Goal: Task Accomplishment & Management: Use online tool/utility

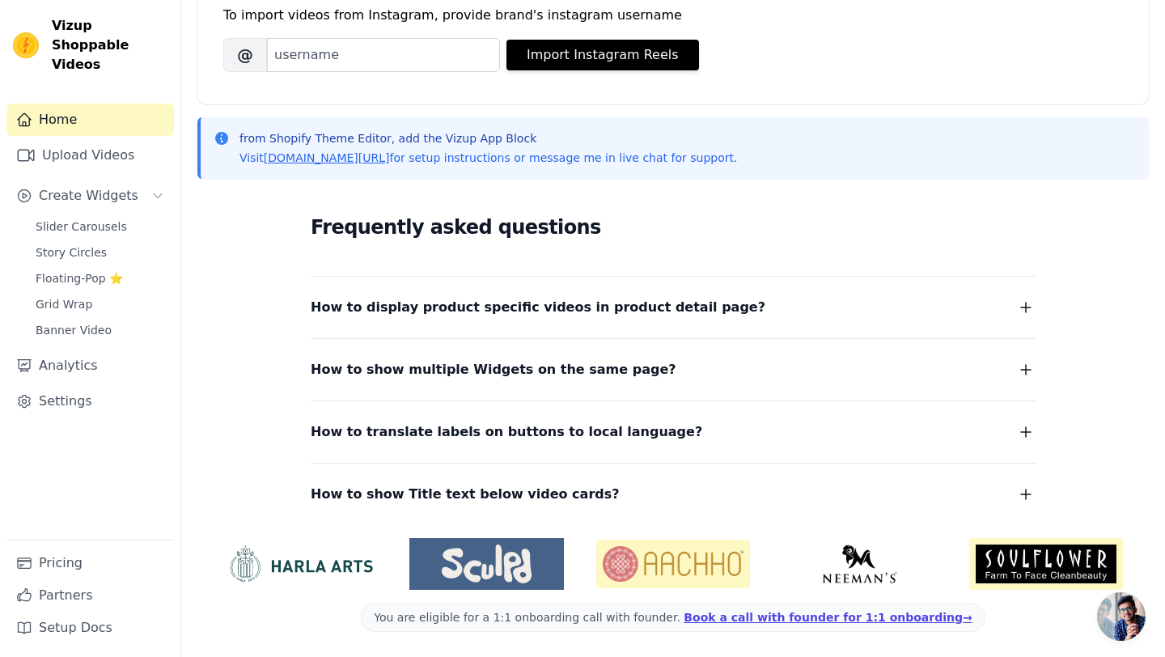
scroll to position [251, 0]
click at [70, 322] on span "Banner Video" at bounding box center [74, 330] width 76 height 16
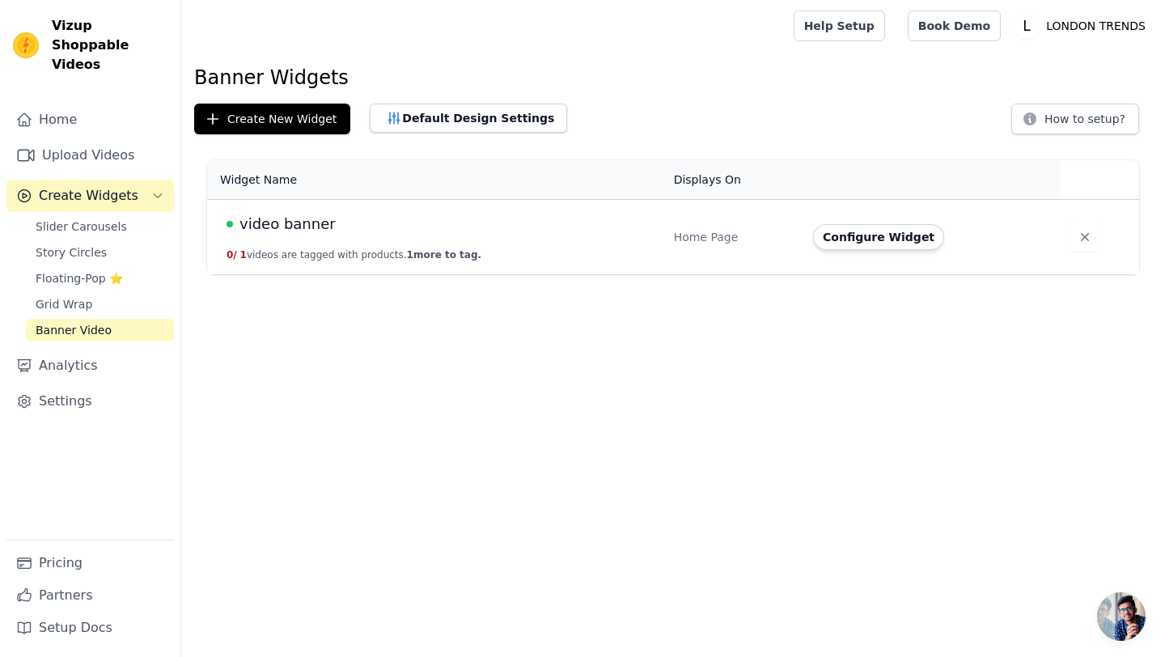
click at [593, 253] on td "video banner 0 / 1 videos are tagged with products. 1 more to tag." at bounding box center [435, 237] width 457 height 75
click at [100, 270] on span "Floating-Pop ⭐" at bounding box center [79, 278] width 87 height 16
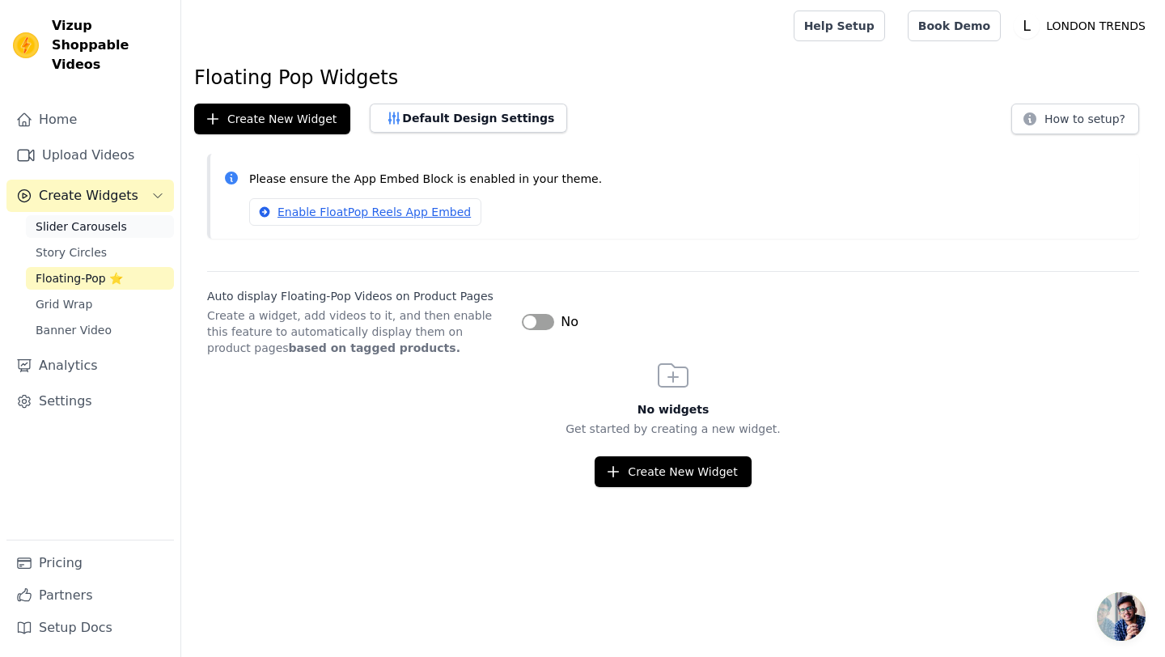
click at [93, 219] on span "Slider Carousels" at bounding box center [81, 227] width 91 height 16
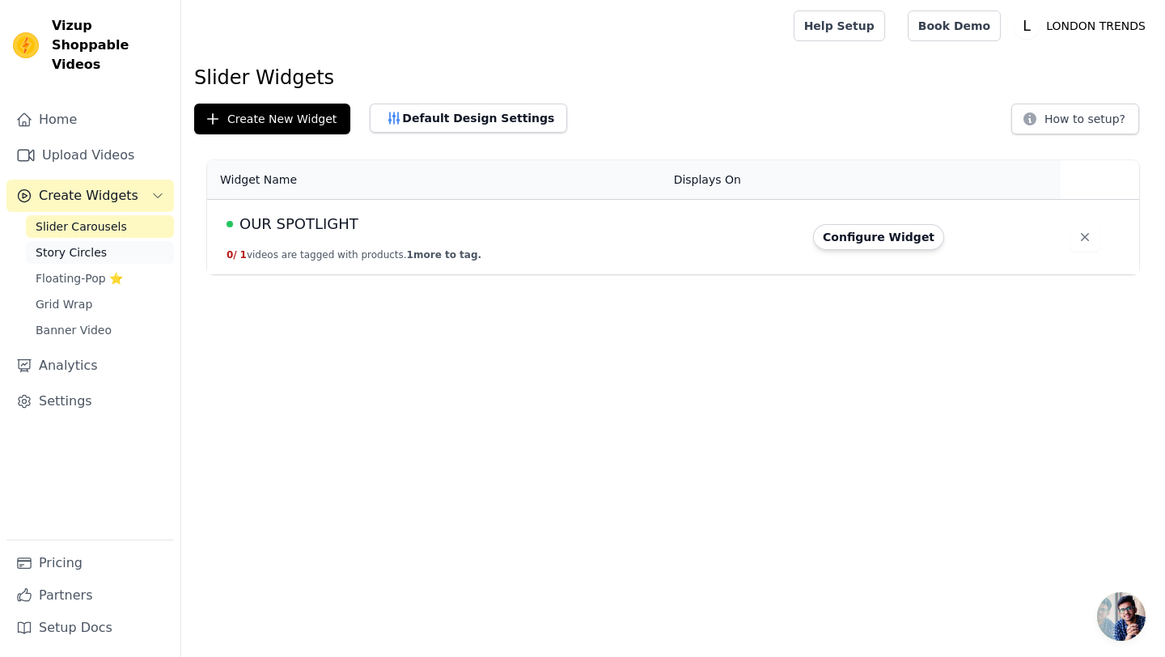
click at [58, 244] on span "Story Circles" at bounding box center [71, 252] width 71 height 16
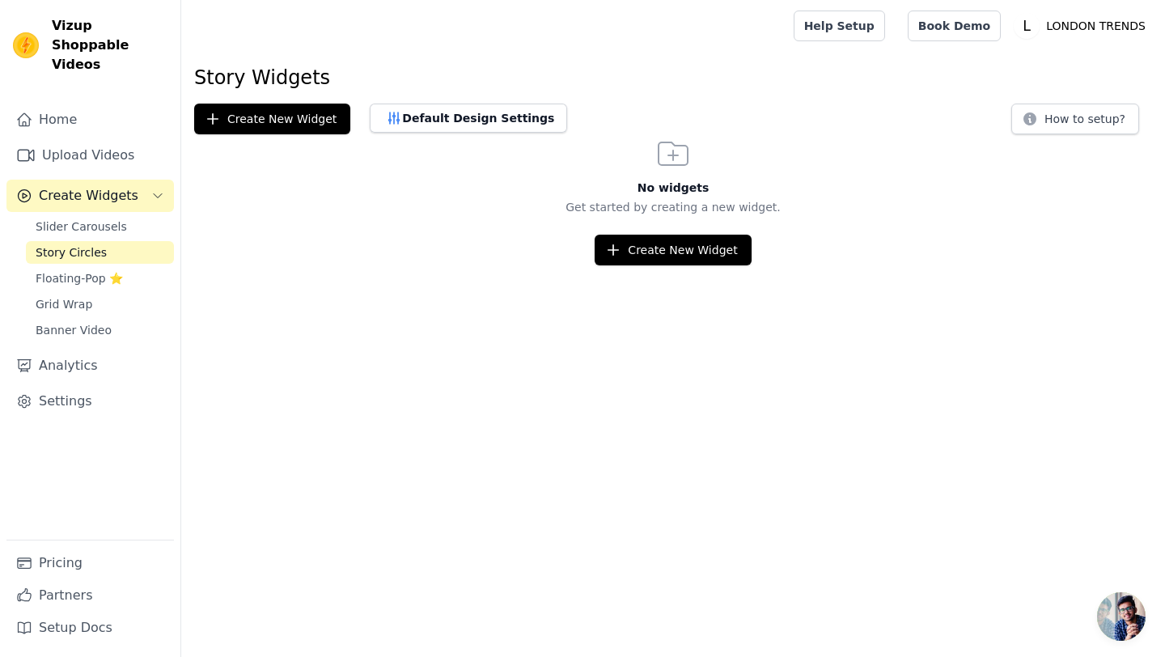
click at [103, 418] on div "Home Upload Videos Create Widgets Slider Carousels Story Circles Floating-Pop ⭐…" at bounding box center [90, 322] width 168 height 436
click at [53, 574] on link "Pricing" at bounding box center [90, 563] width 168 height 32
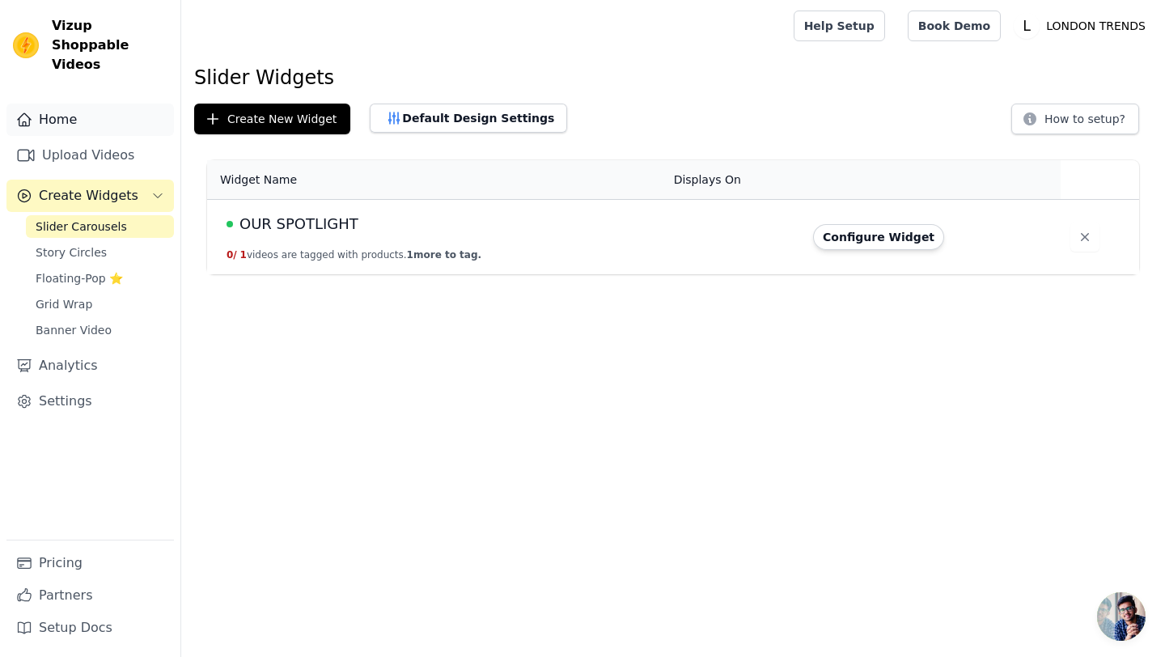
click at [74, 110] on link "Home" at bounding box center [90, 120] width 168 height 32
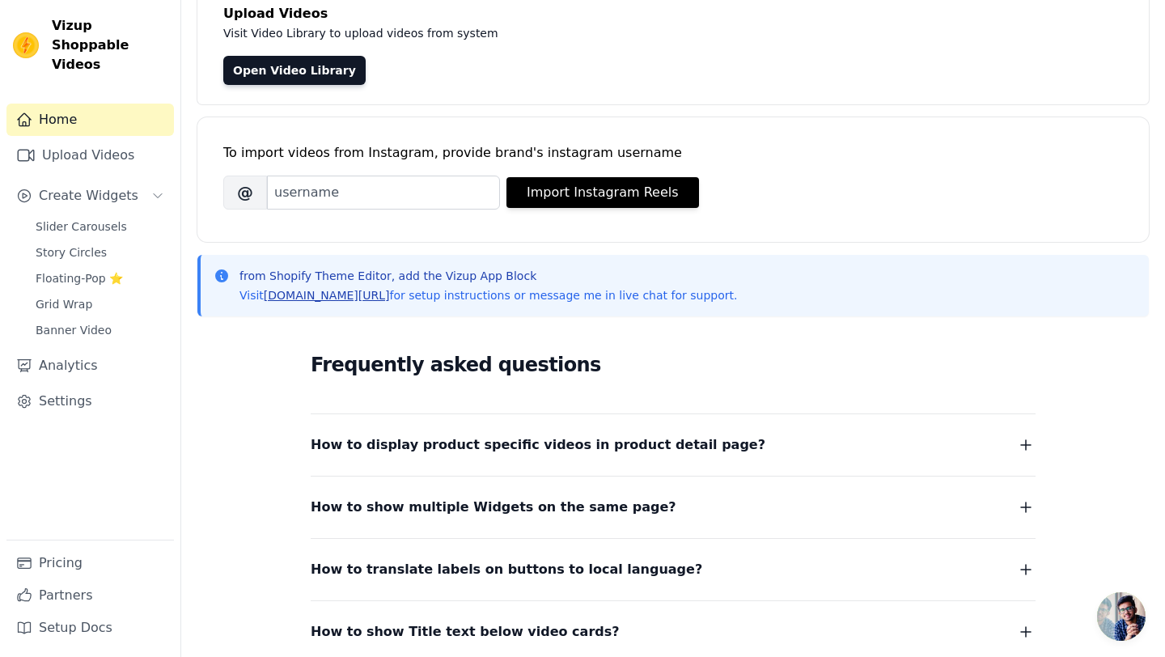
scroll to position [251, 0]
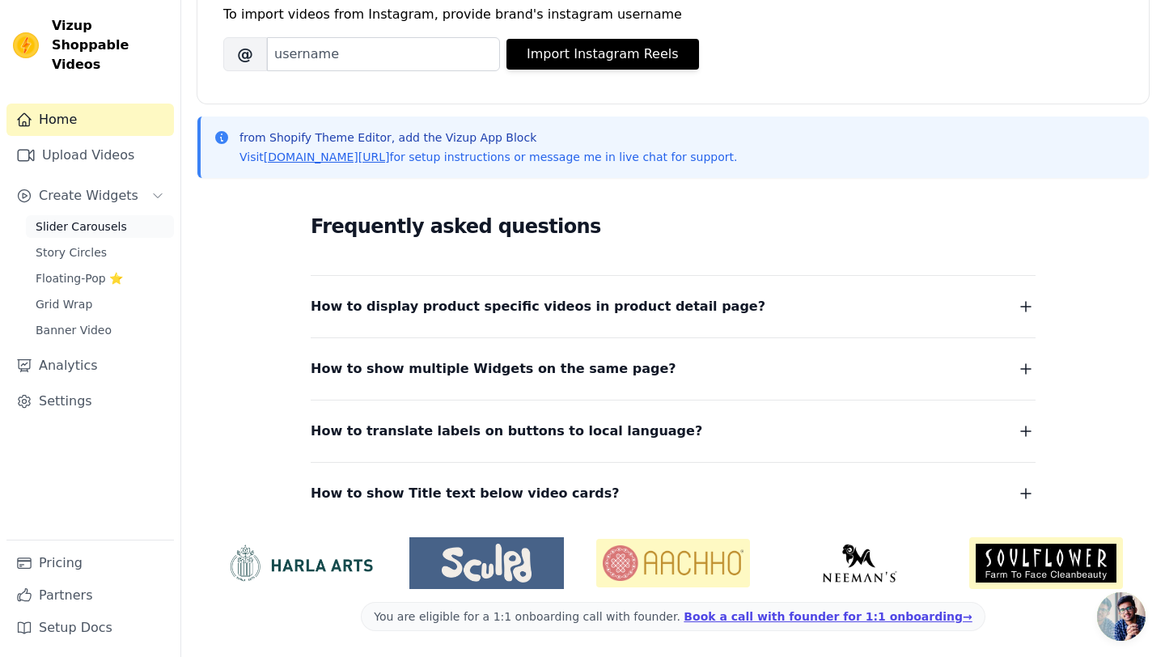
click at [79, 219] on span "Slider Carousels" at bounding box center [81, 227] width 91 height 16
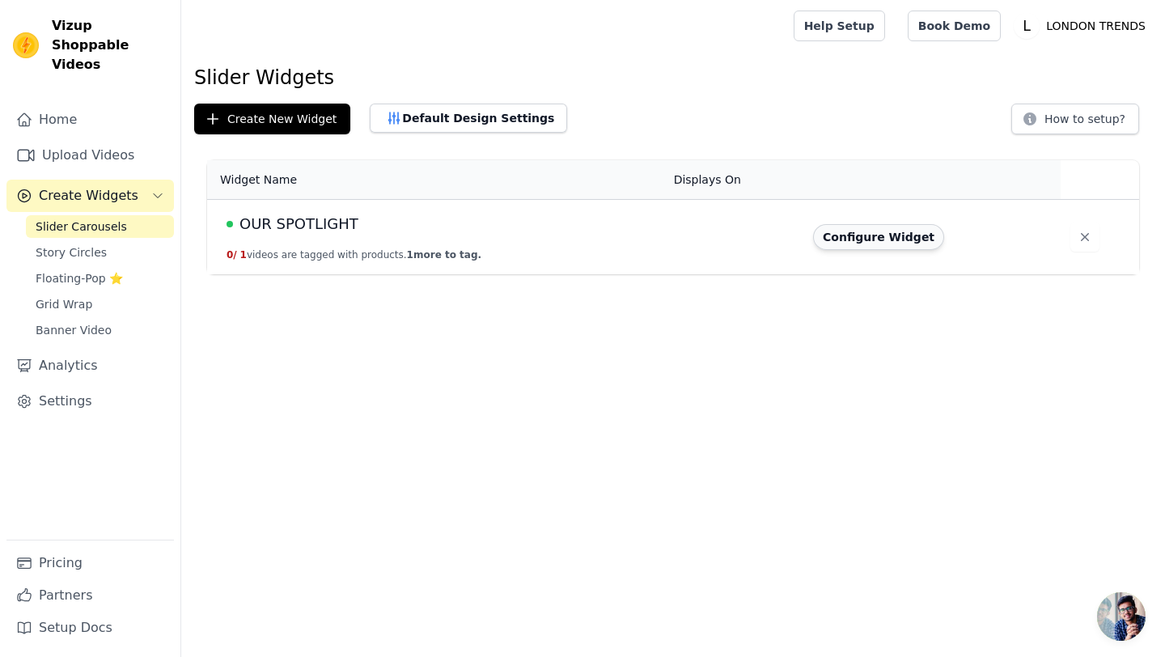
click at [897, 233] on button "Configure Widget" at bounding box center [878, 237] width 131 height 26
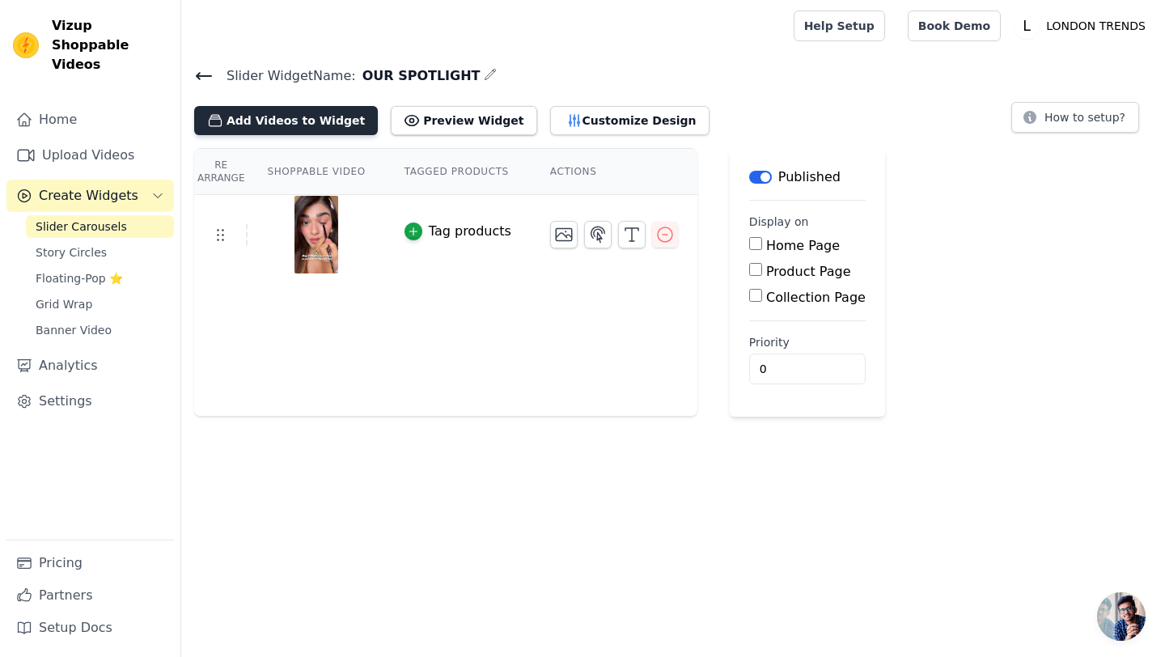
click at [285, 122] on button "Add Videos to Widget" at bounding box center [286, 120] width 184 height 29
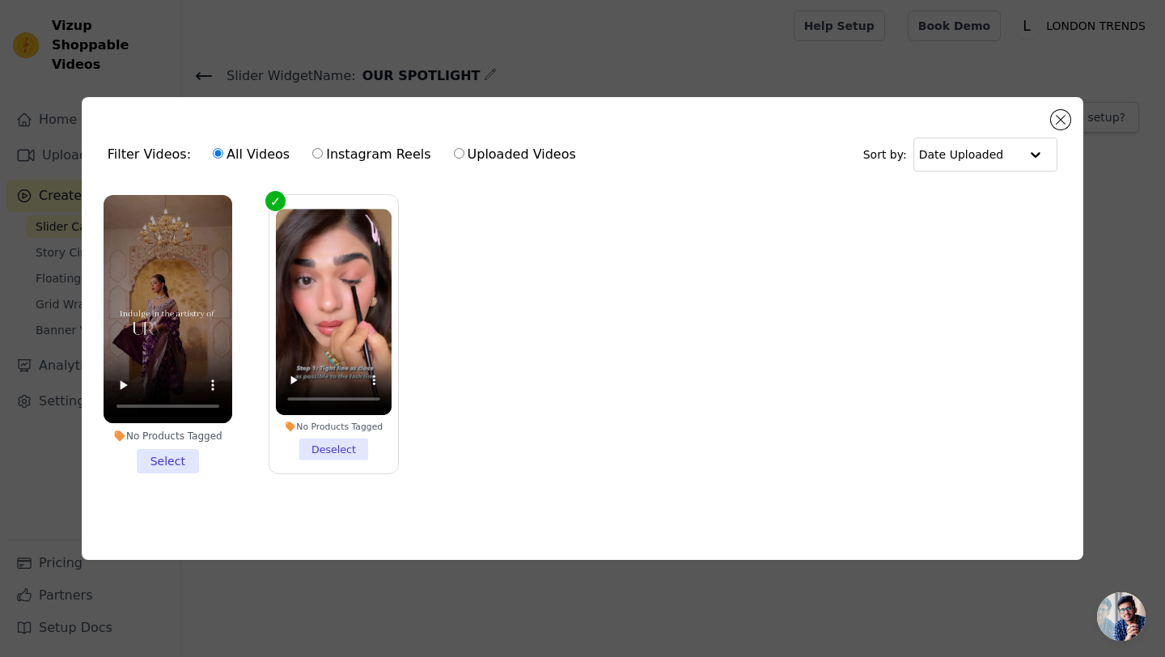
click at [178, 461] on li "No Products Tagged Select" at bounding box center [168, 334] width 129 height 279
click at [0, 0] on input "No Products Tagged Select" at bounding box center [0, 0] width 0 height 0
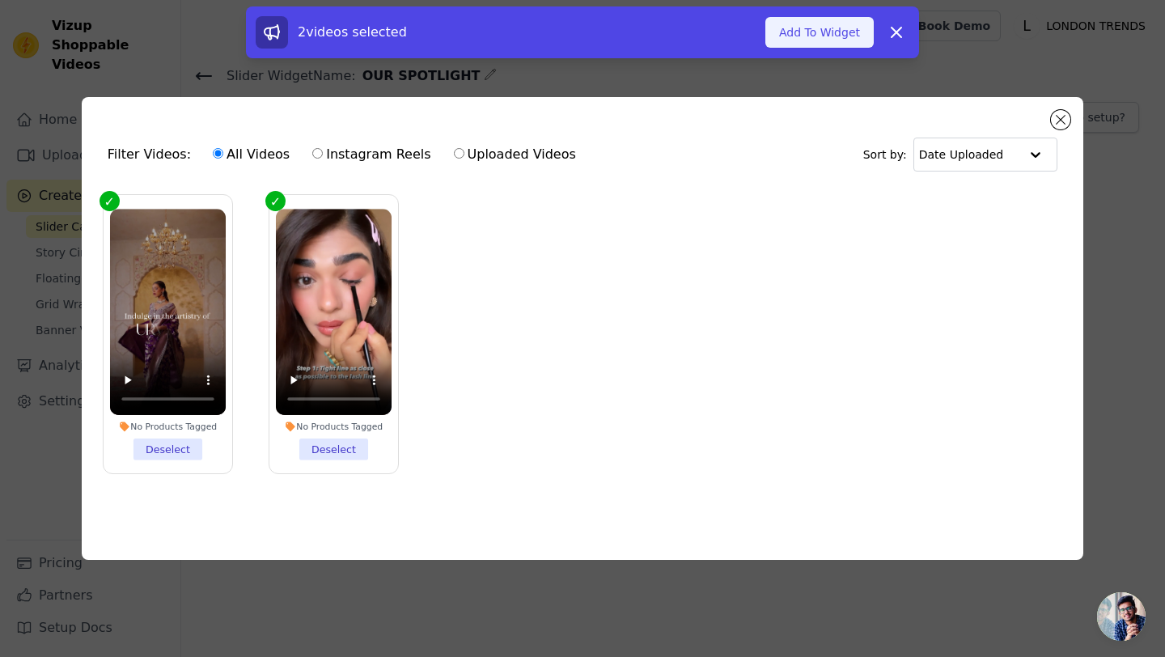
click at [813, 37] on button "Add To Widget" at bounding box center [820, 32] width 108 height 31
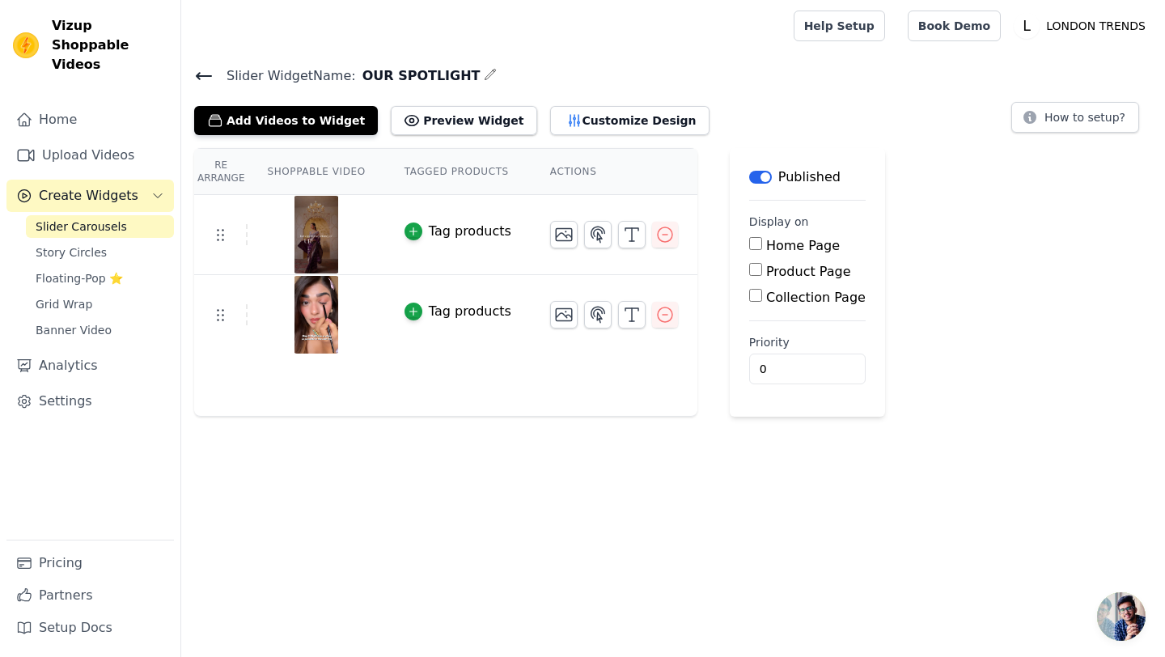
click at [749, 249] on input "Home Page" at bounding box center [755, 243] width 13 height 13
checkbox input "true"
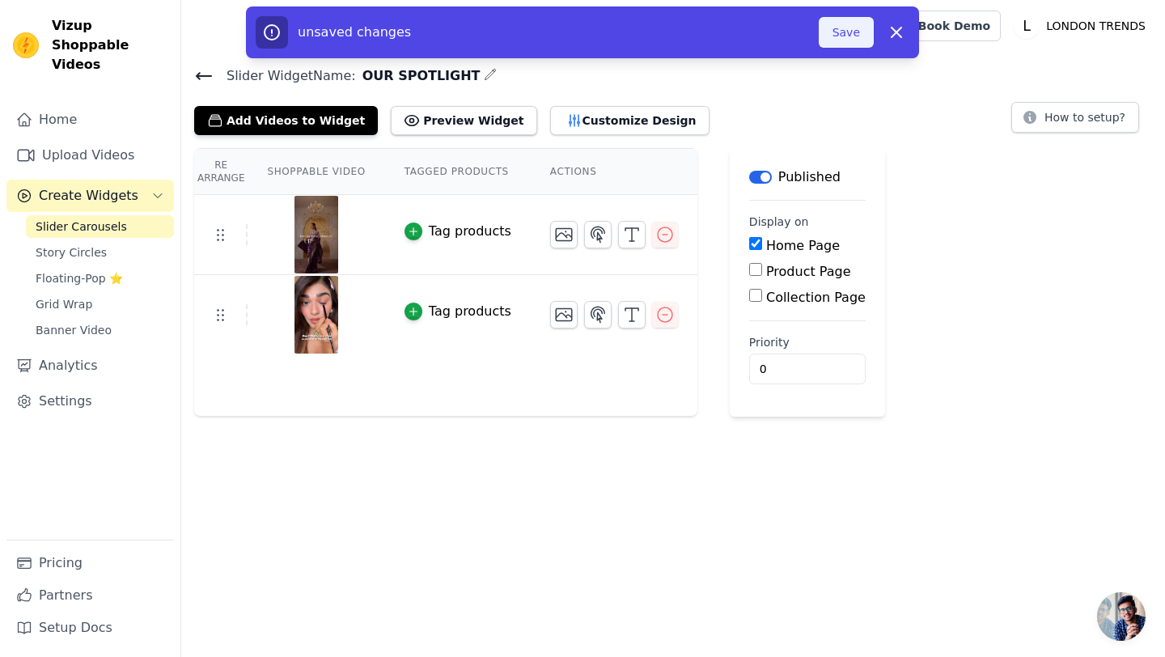
click at [862, 27] on button "Save" at bounding box center [846, 32] width 55 height 31
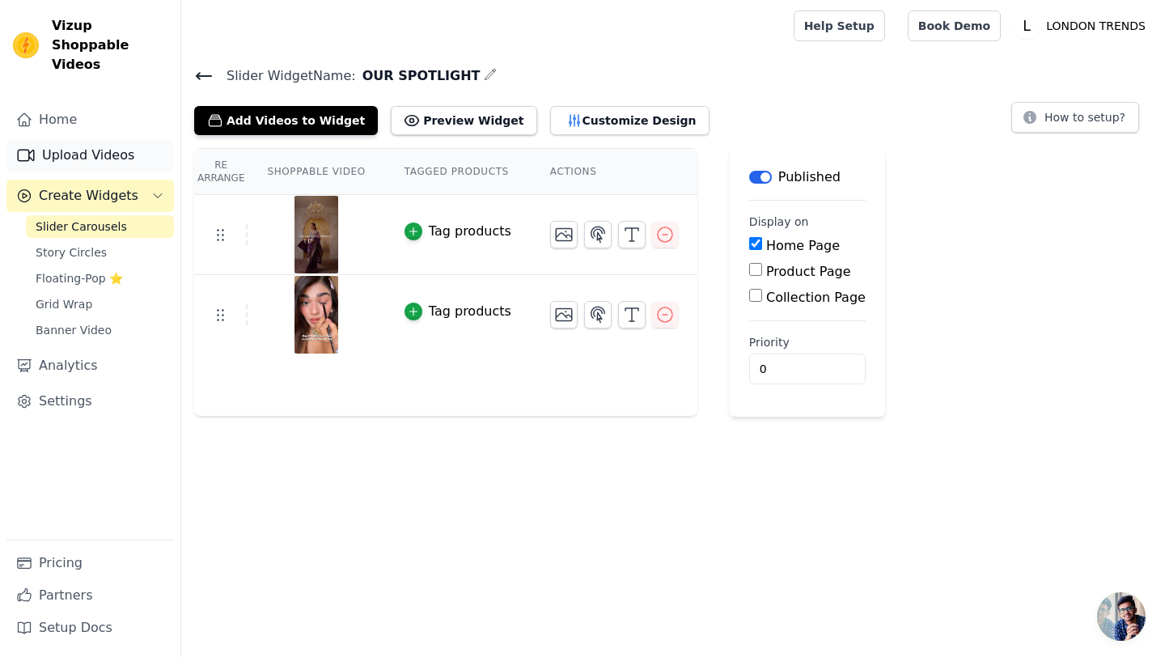
click at [72, 139] on link "Upload Videos" at bounding box center [90, 155] width 168 height 32
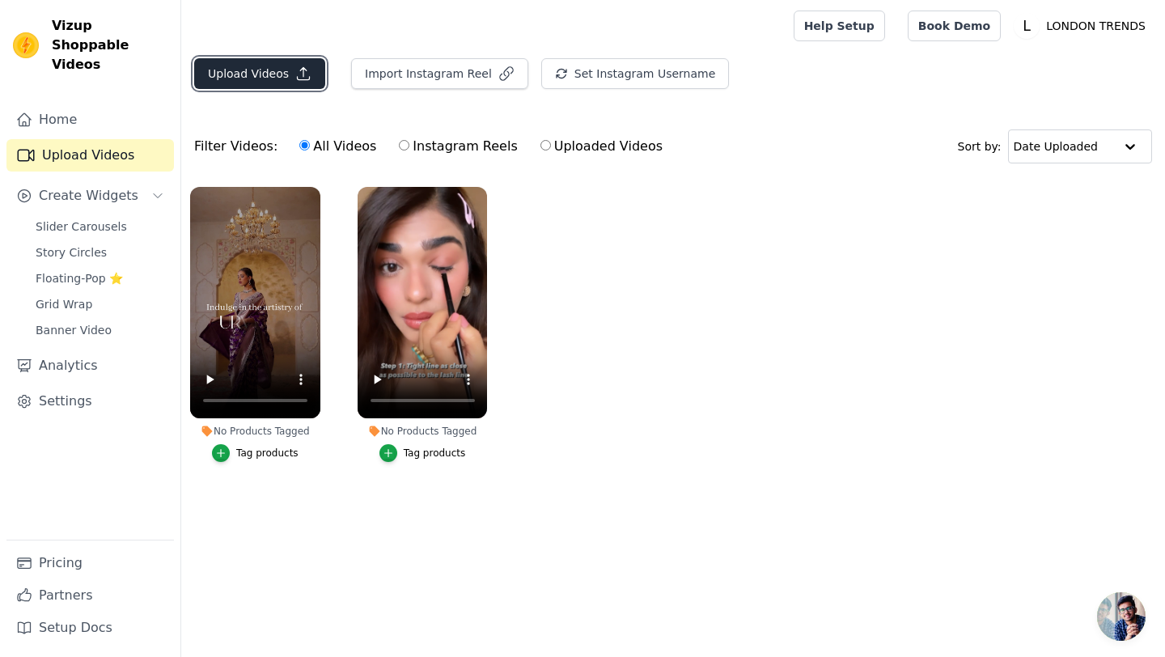
click at [260, 71] on button "Upload Videos" at bounding box center [259, 73] width 131 height 31
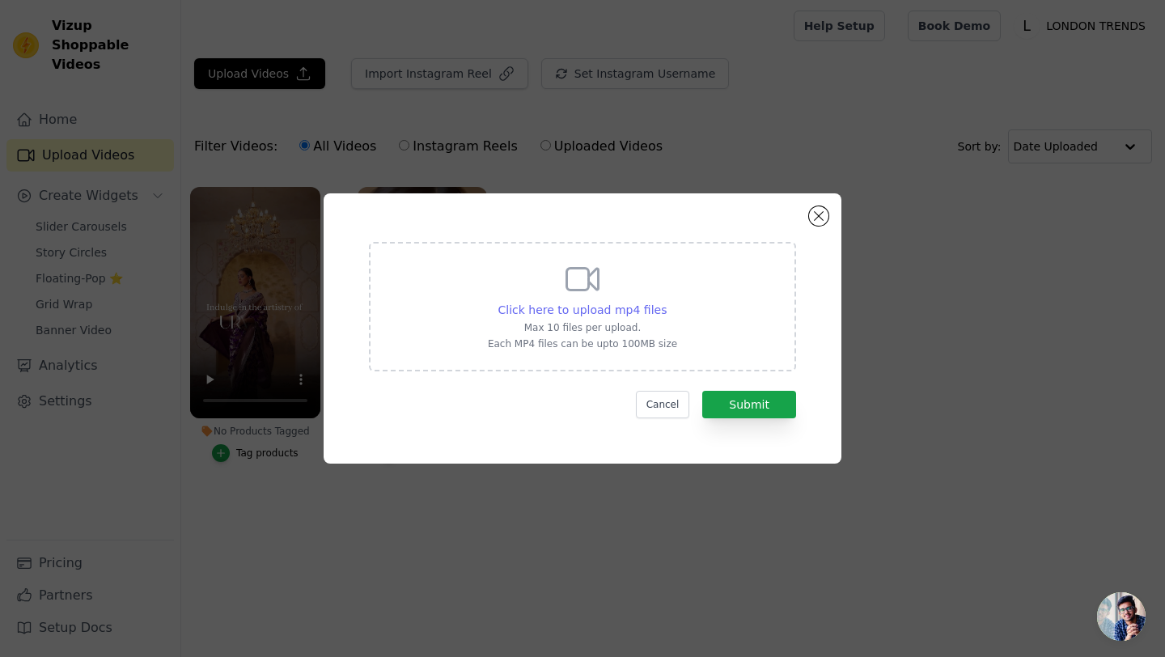
click at [563, 312] on span "Click here to upload mp4 files" at bounding box center [583, 309] width 169 height 13
click at [666, 302] on input "Click here to upload mp4 files Max 10 files per upload. Each MP4 files can be u…" at bounding box center [666, 301] width 1 height 1
type input "C:\fakepath\8537a405ca1c459da0608dffd9395503.HD-1080p-7.2Mbps-46893603.mp4"
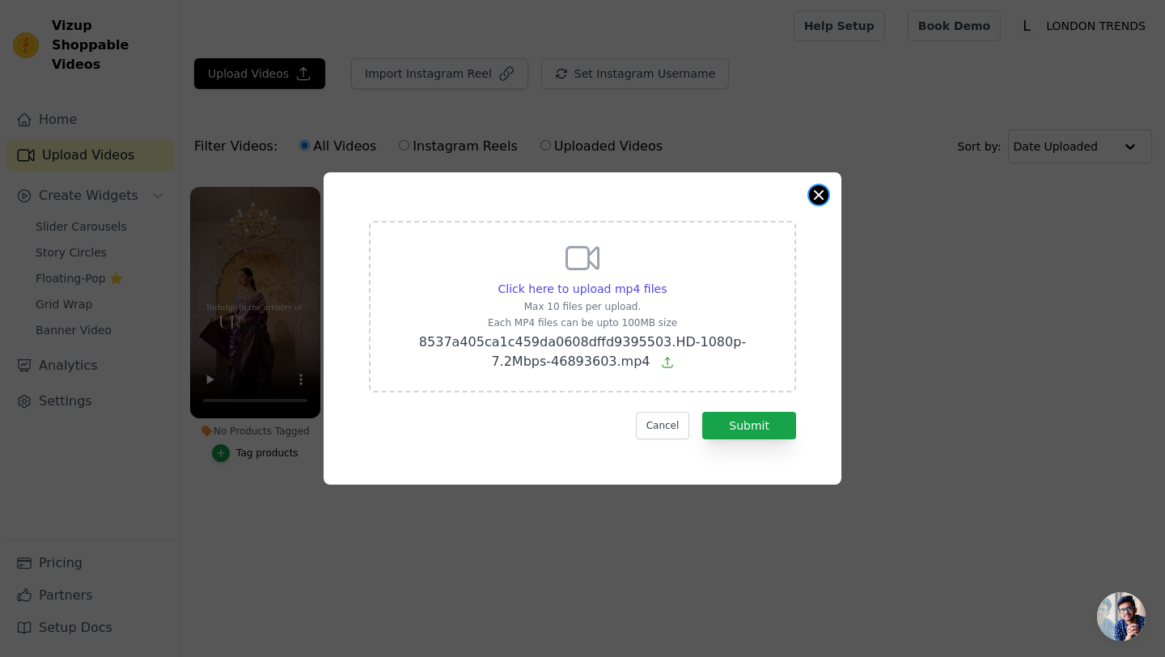
click at [823, 198] on button "Close modal" at bounding box center [818, 194] width 19 height 19
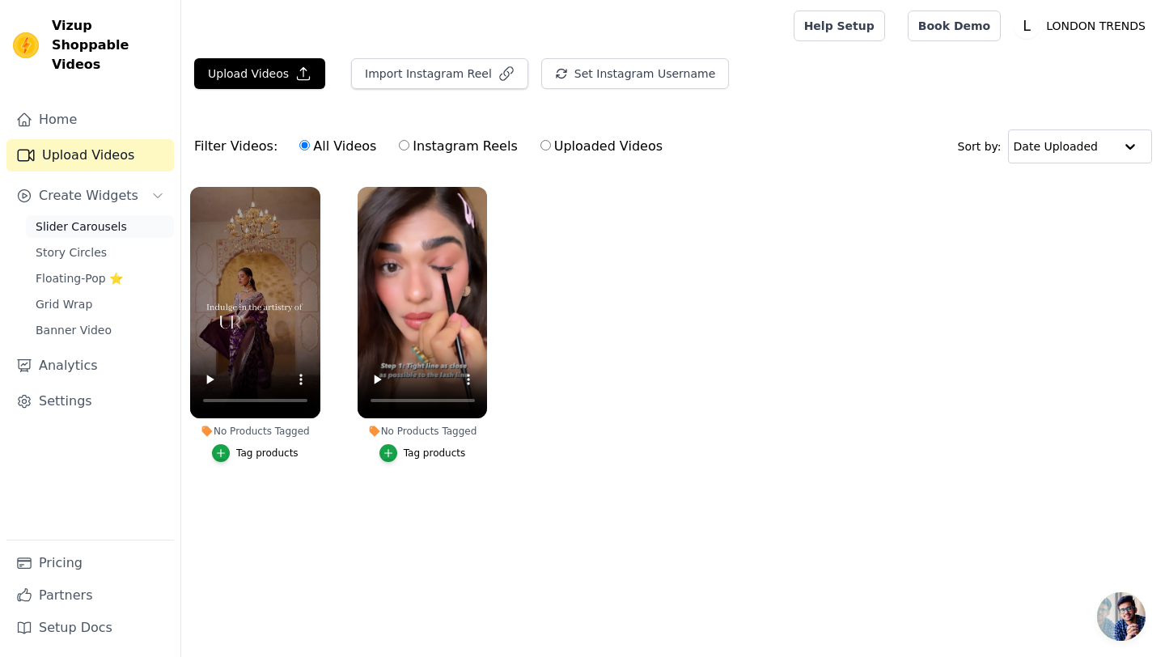
click at [59, 219] on span "Slider Carousels" at bounding box center [81, 227] width 91 height 16
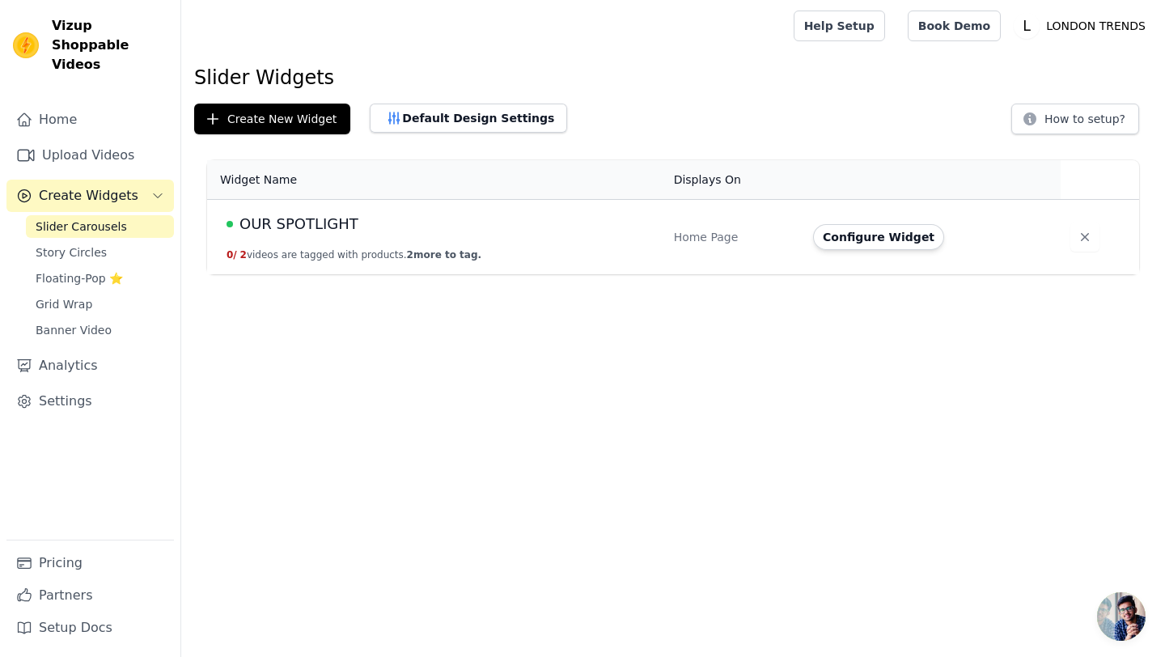
click at [502, 230] on div "OUR SPOTLIGHT" at bounding box center [441, 224] width 428 height 23
click at [722, 233] on div "Home Page" at bounding box center [734, 237] width 120 height 16
click at [903, 243] on button "Configure Widget" at bounding box center [878, 237] width 131 height 26
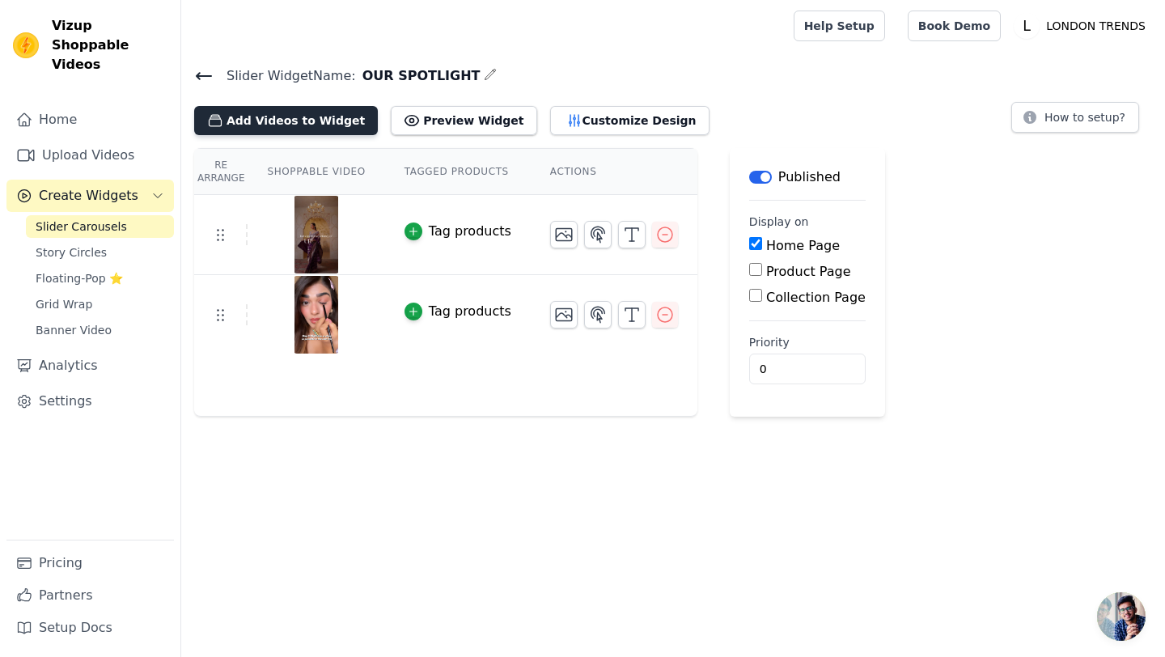
click at [284, 127] on button "Add Videos to Widget" at bounding box center [286, 120] width 184 height 29
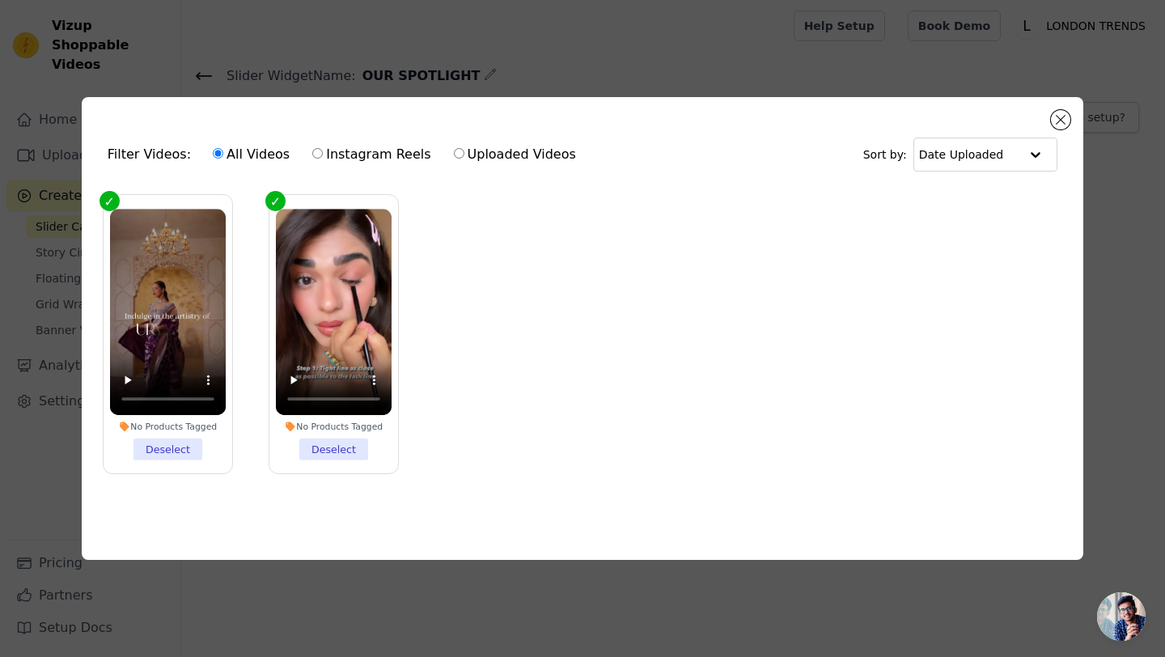
click at [601, 334] on ul "No Products Tagged Deselect No Products Tagged Deselect" at bounding box center [583, 347] width 976 height 323
click at [1059, 125] on button "Close modal" at bounding box center [1060, 119] width 19 height 19
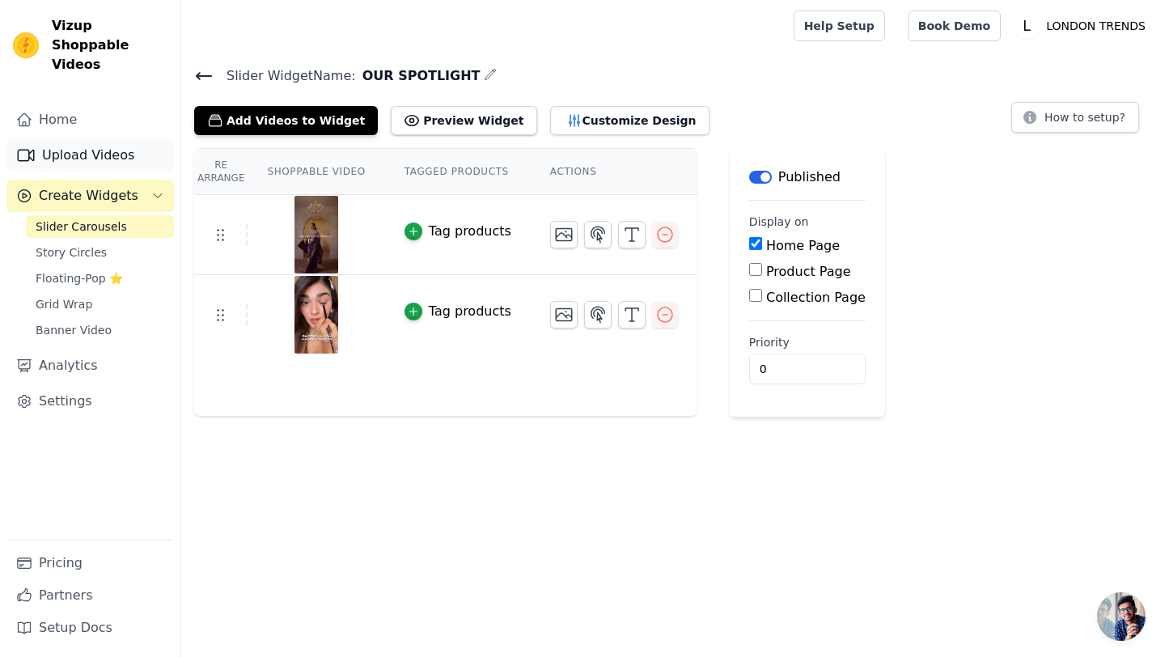
click at [87, 139] on link "Upload Videos" at bounding box center [90, 155] width 168 height 32
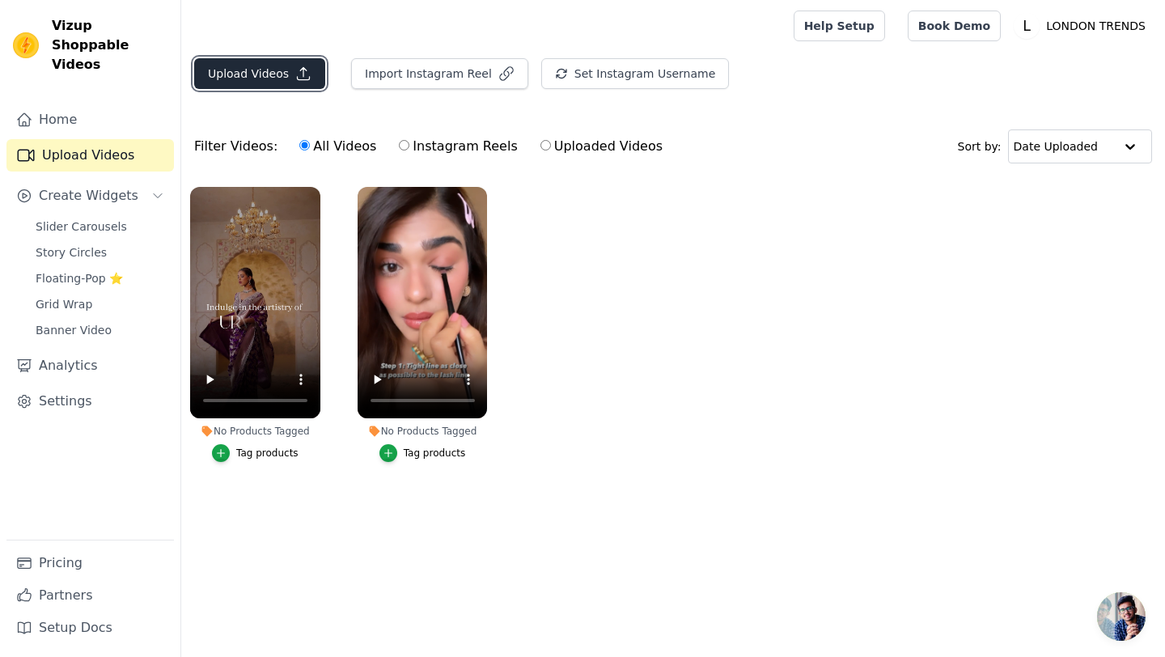
click at [253, 80] on button "Upload Videos" at bounding box center [259, 73] width 131 height 31
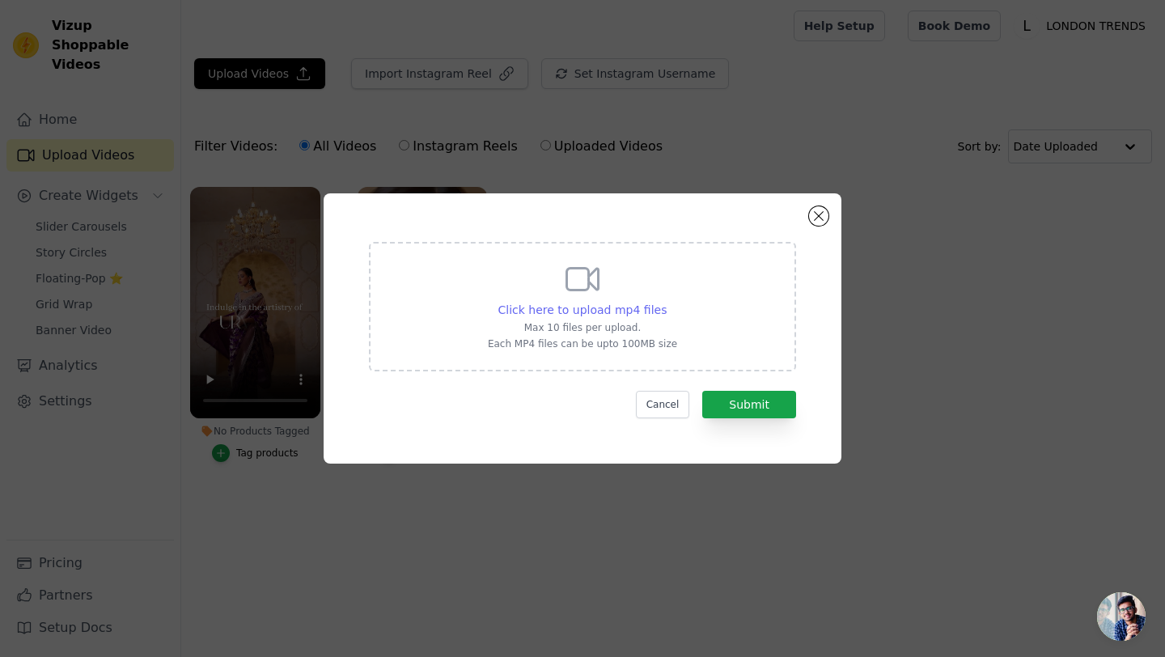
click at [557, 314] on span "Click here to upload mp4 files" at bounding box center [583, 309] width 169 height 13
click at [666, 302] on input "Click here to upload mp4 files Max 10 files per upload. Each MP4 files can be u…" at bounding box center [666, 301] width 1 height 1
type input "C:\fakepath\8537a405ca1c459da0608dffd9395503.HD-1080p-7.2Mbps-46893603.mp4"
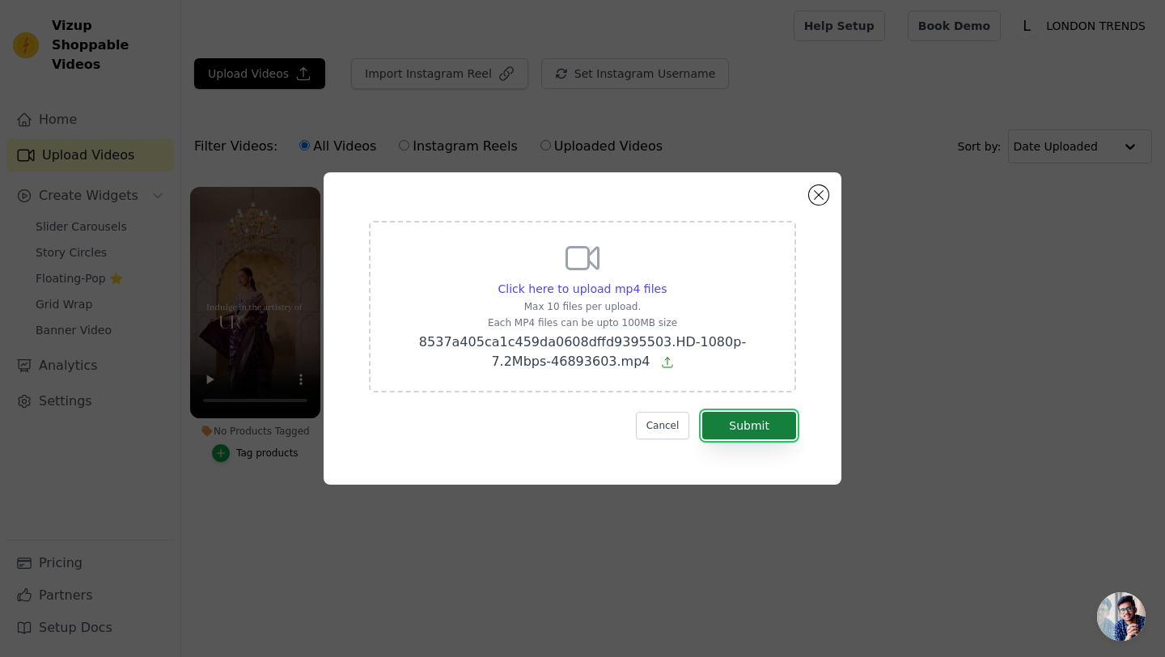
click at [775, 427] on button "Submit" at bounding box center [749, 426] width 94 height 28
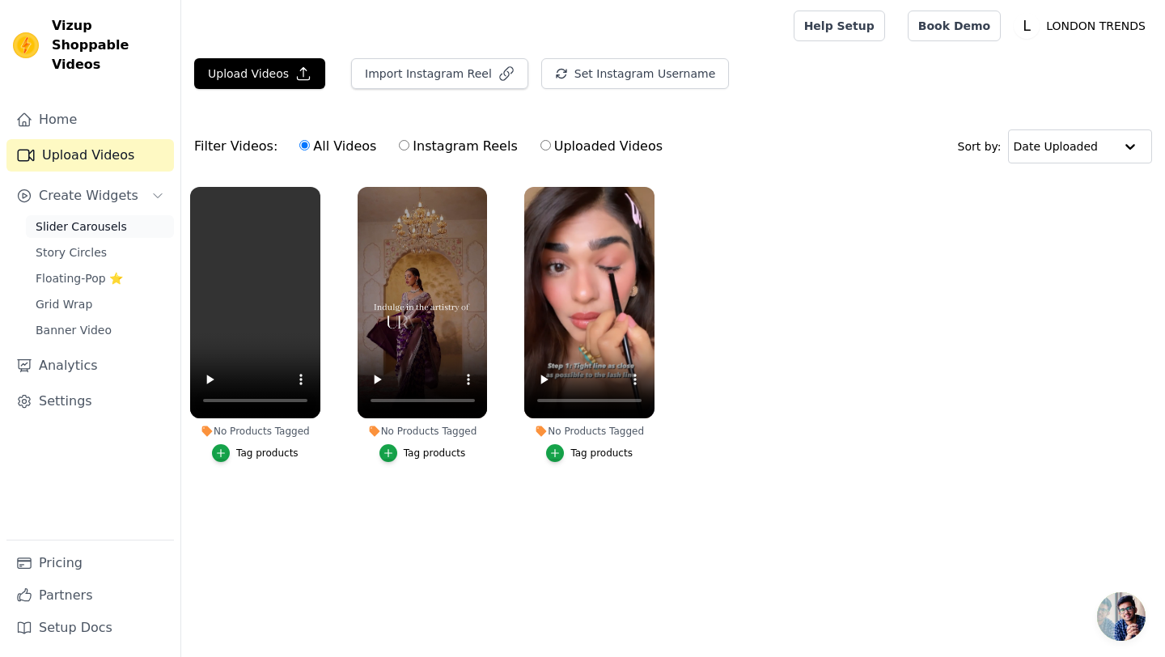
click at [90, 215] on link "Slider Carousels" at bounding box center [100, 226] width 148 height 23
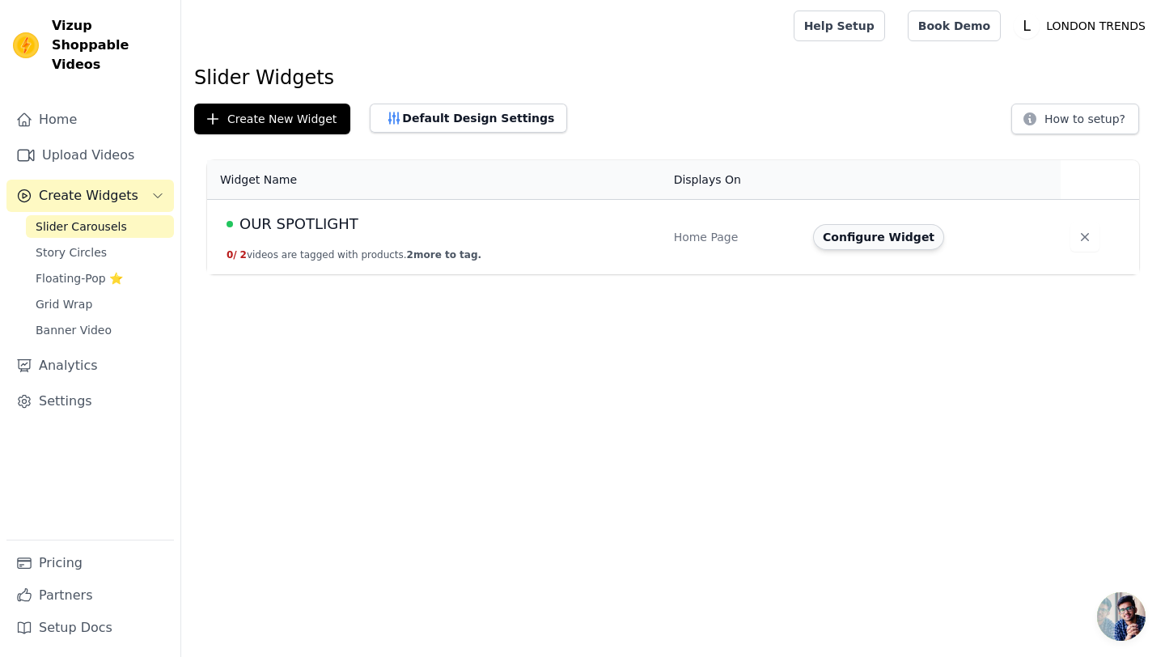
click at [889, 239] on button "Configure Widget" at bounding box center [878, 237] width 131 height 26
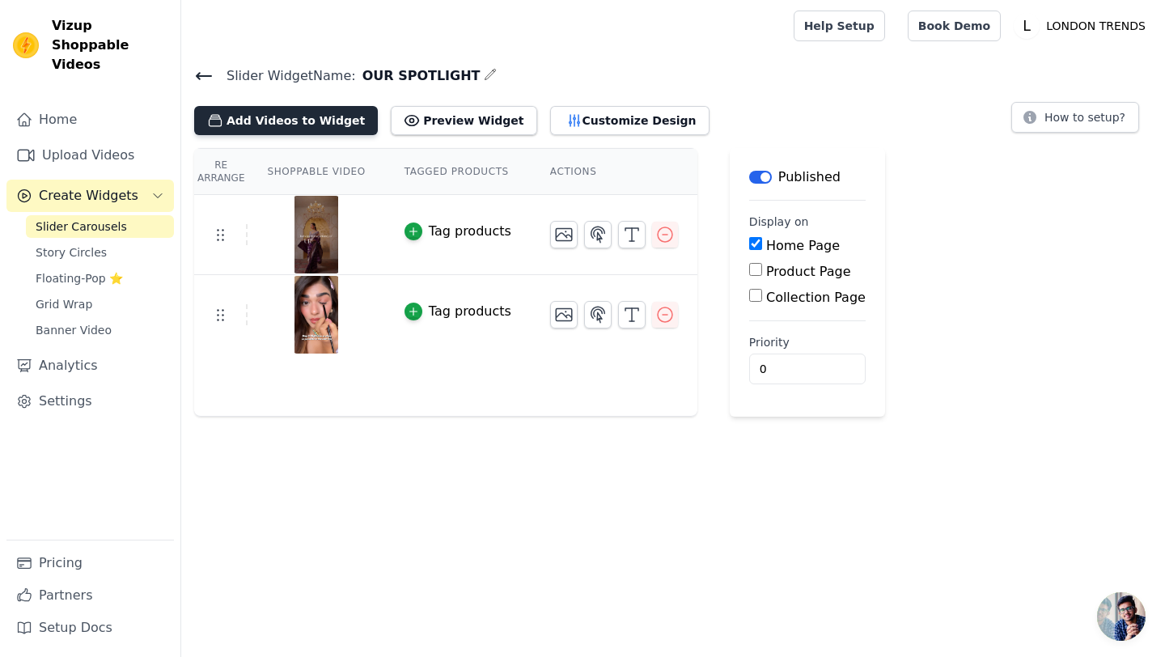
click at [302, 122] on button "Add Videos to Widget" at bounding box center [286, 120] width 184 height 29
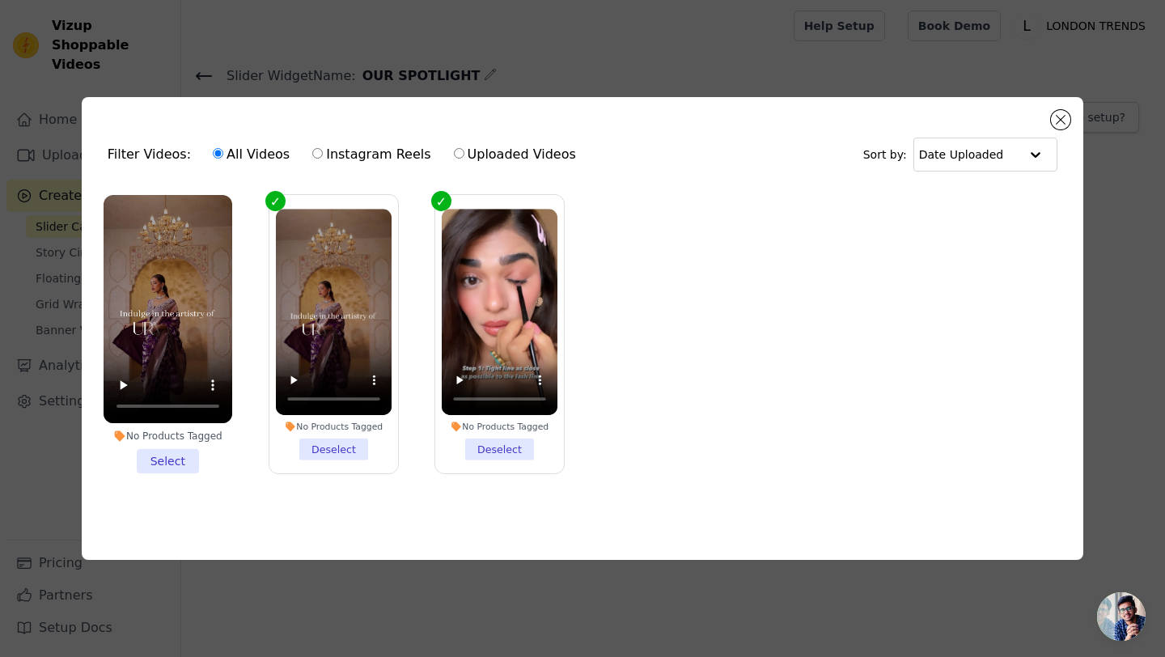
click at [152, 464] on li "No Products Tagged Select" at bounding box center [168, 334] width 129 height 279
click at [0, 0] on input "No Products Tagged Select" at bounding box center [0, 0] width 0 height 0
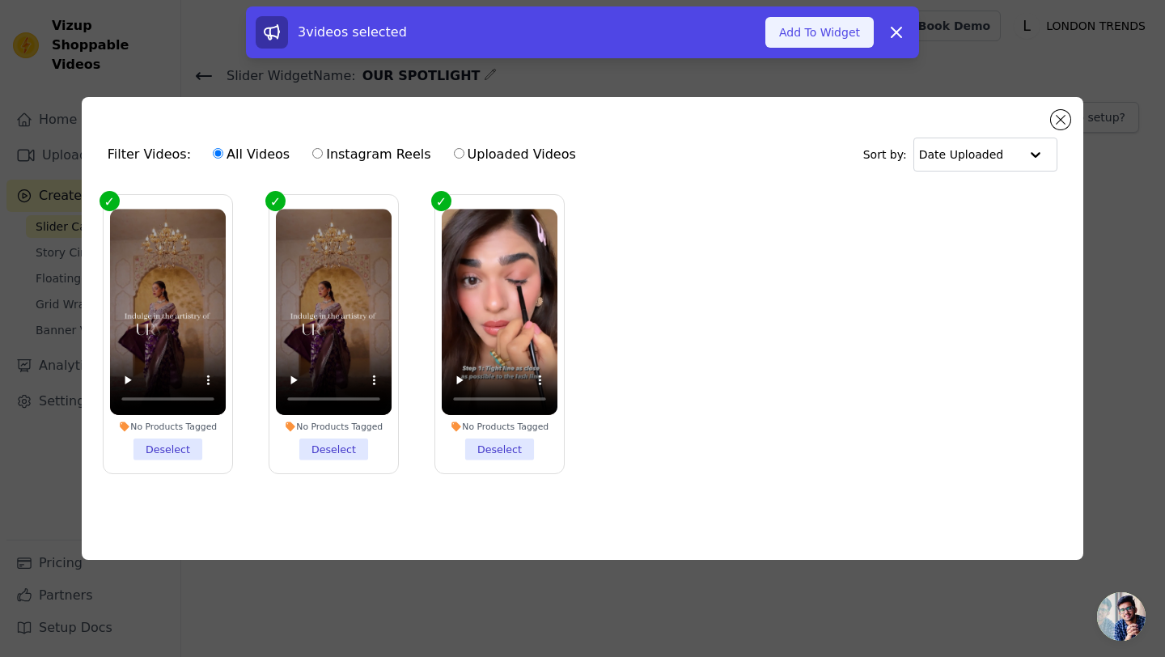
click at [803, 17] on button "Add To Widget" at bounding box center [820, 32] width 108 height 31
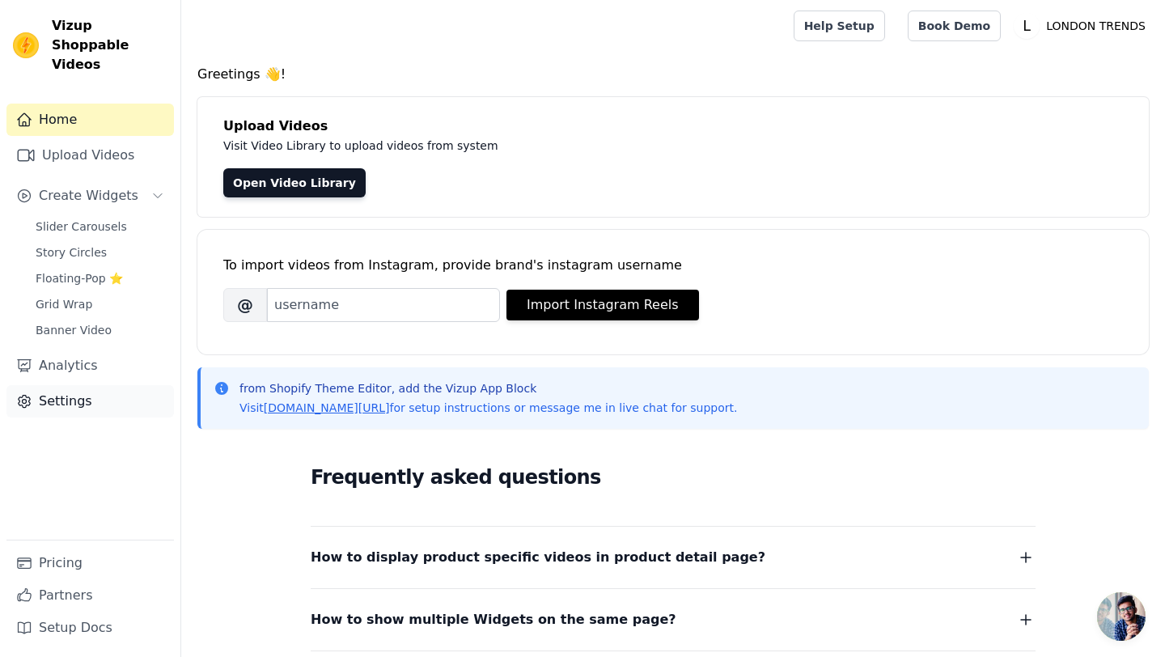
click at [67, 385] on link "Settings" at bounding box center [90, 401] width 168 height 32
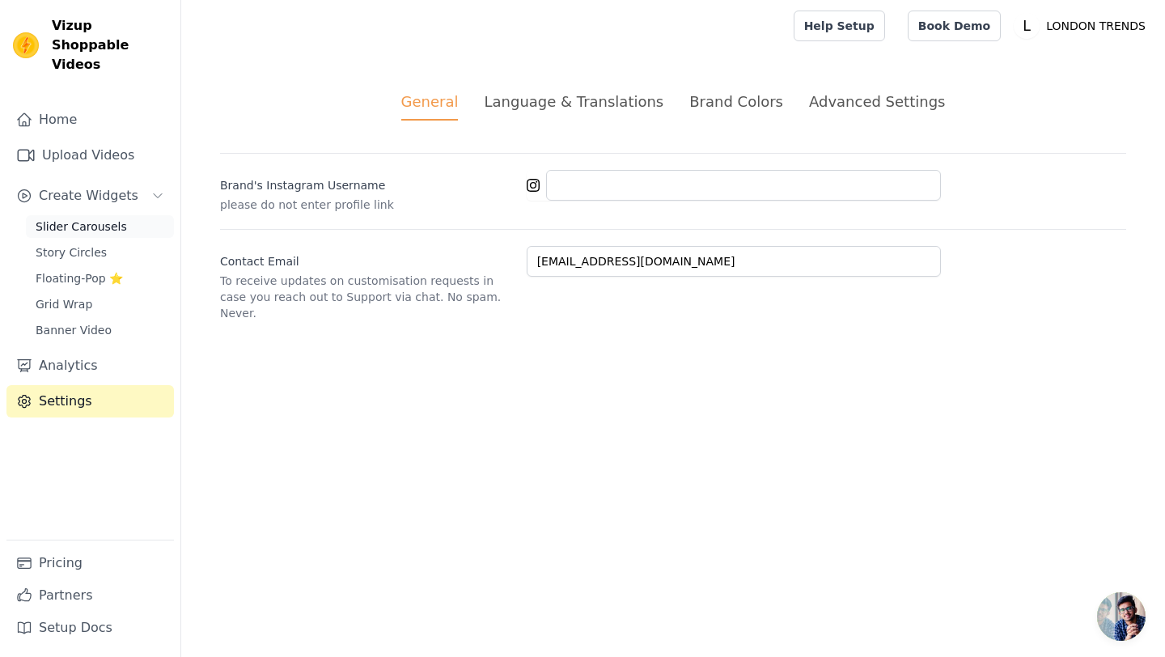
click at [95, 219] on span "Slider Carousels" at bounding box center [81, 227] width 91 height 16
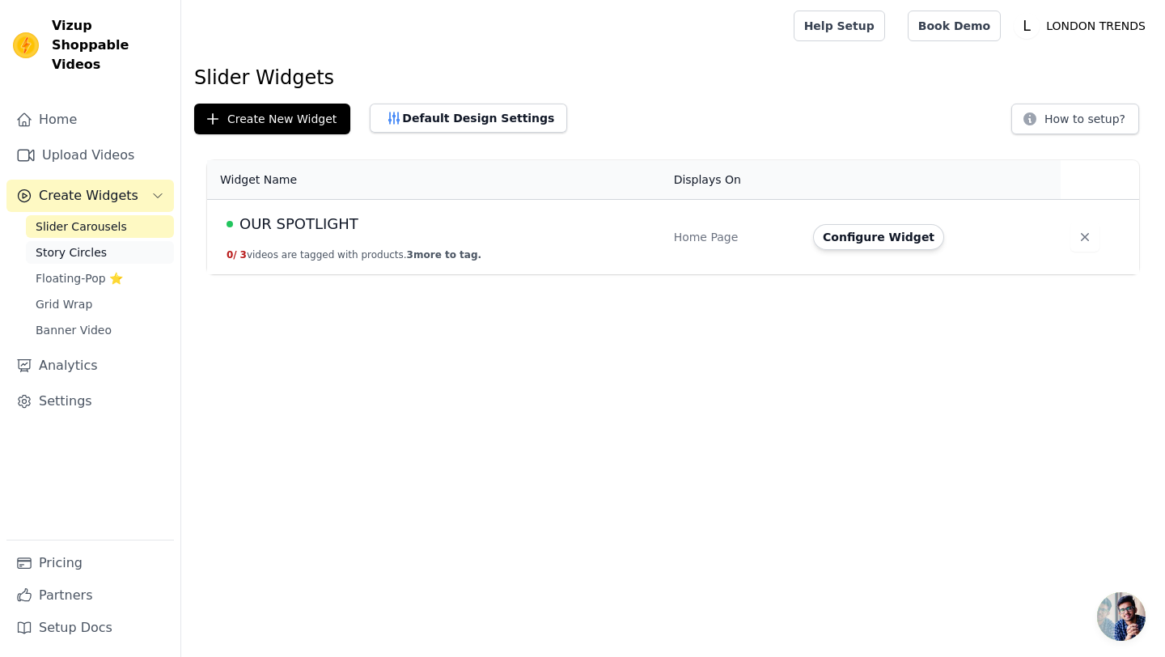
click at [88, 244] on span "Story Circles" at bounding box center [71, 252] width 71 height 16
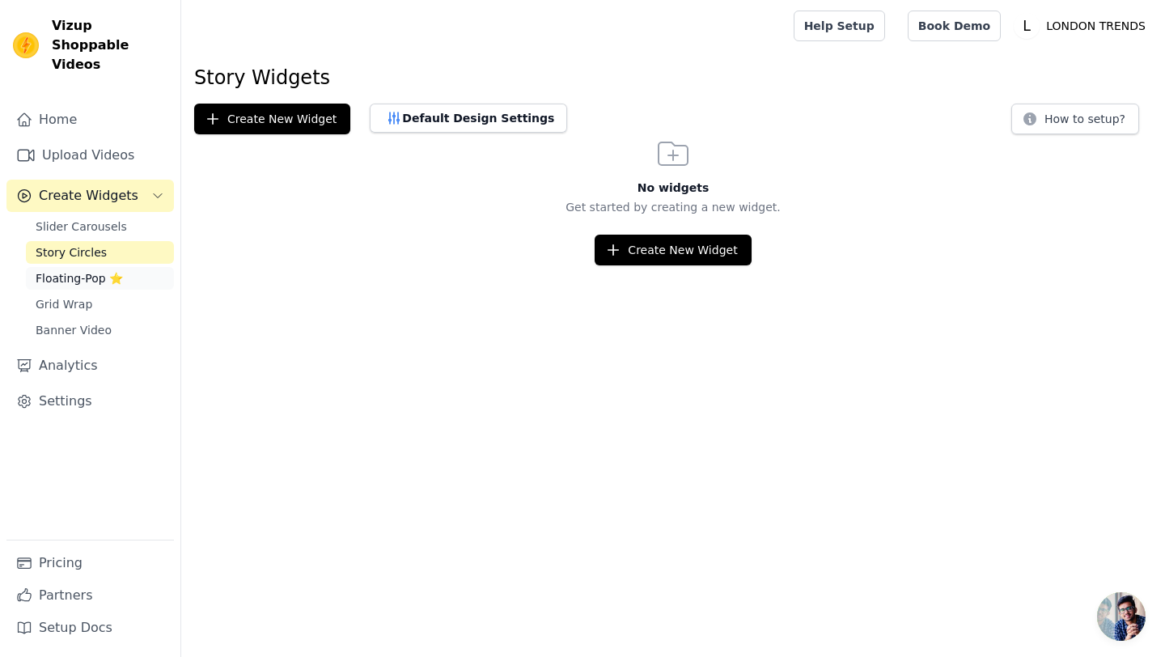
click at [88, 270] on span "Floating-Pop ⭐" at bounding box center [79, 278] width 87 height 16
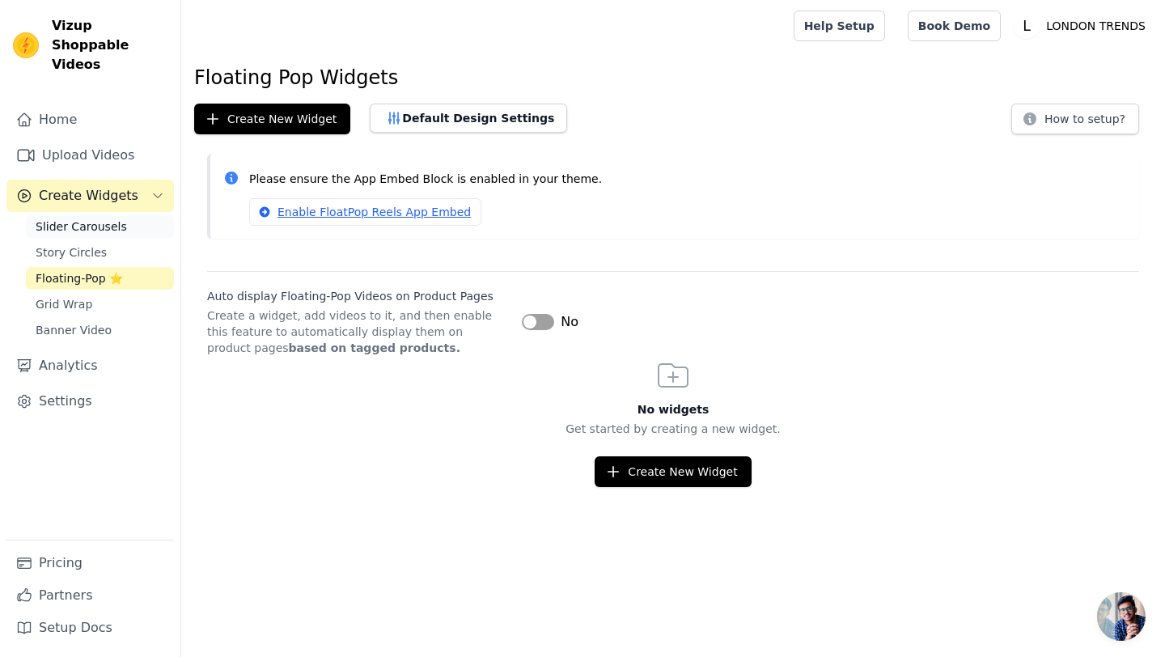
click at [89, 219] on span "Slider Carousels" at bounding box center [81, 227] width 91 height 16
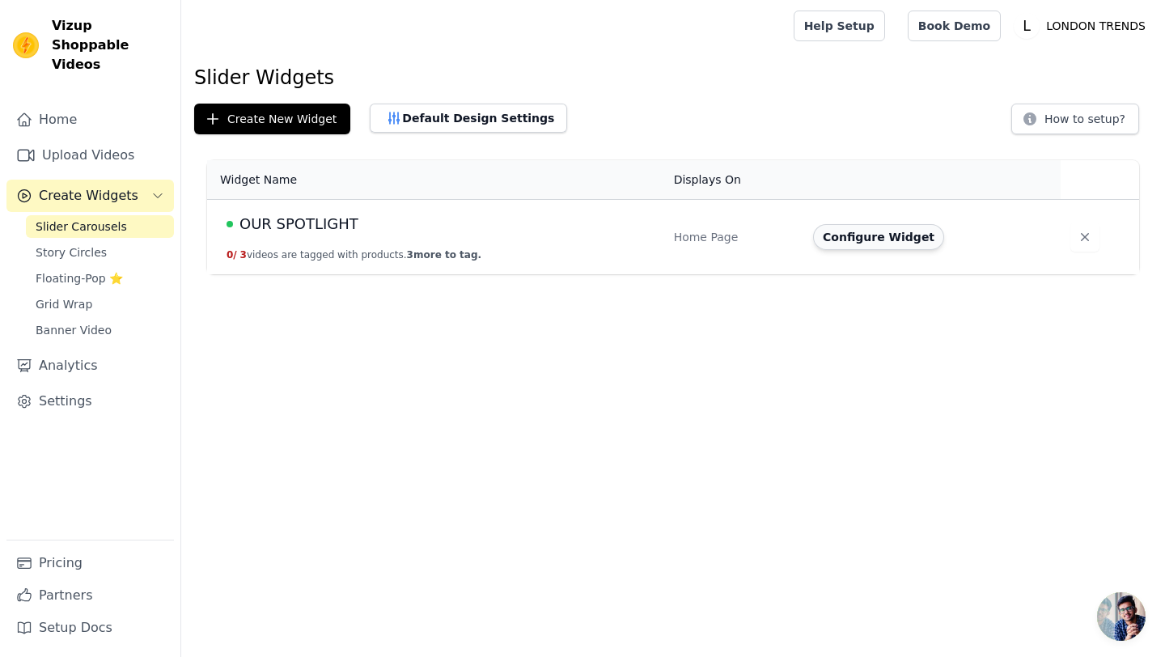
click at [898, 232] on button "Configure Widget" at bounding box center [878, 237] width 131 height 26
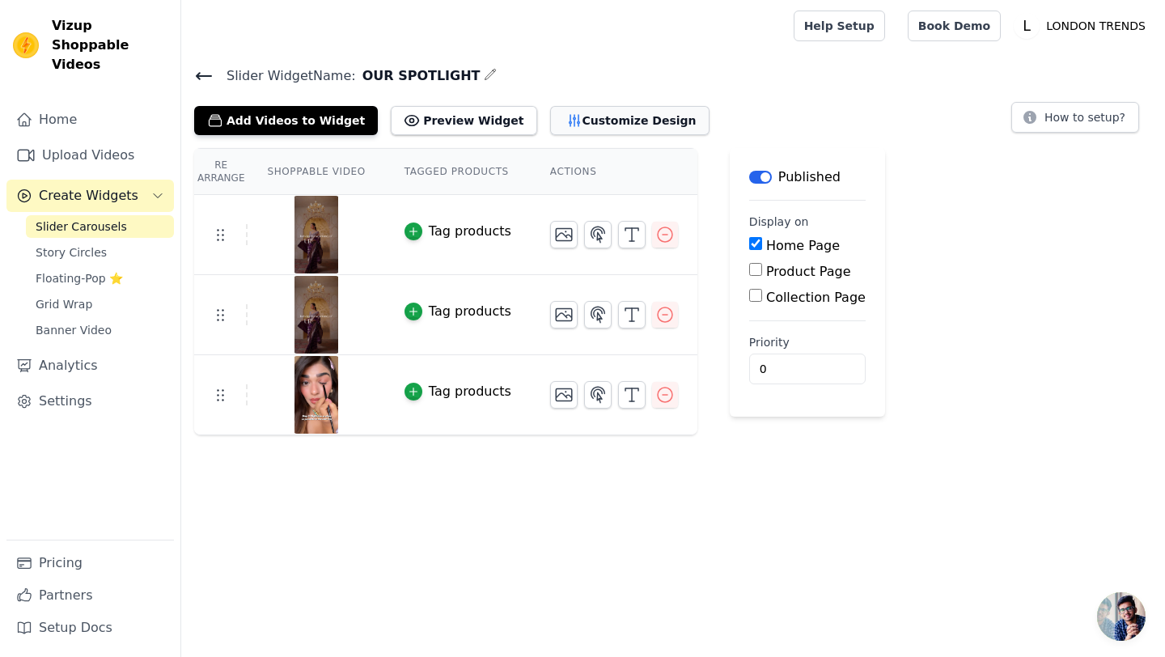
click at [584, 114] on button "Customize Design" at bounding box center [629, 120] width 159 height 29
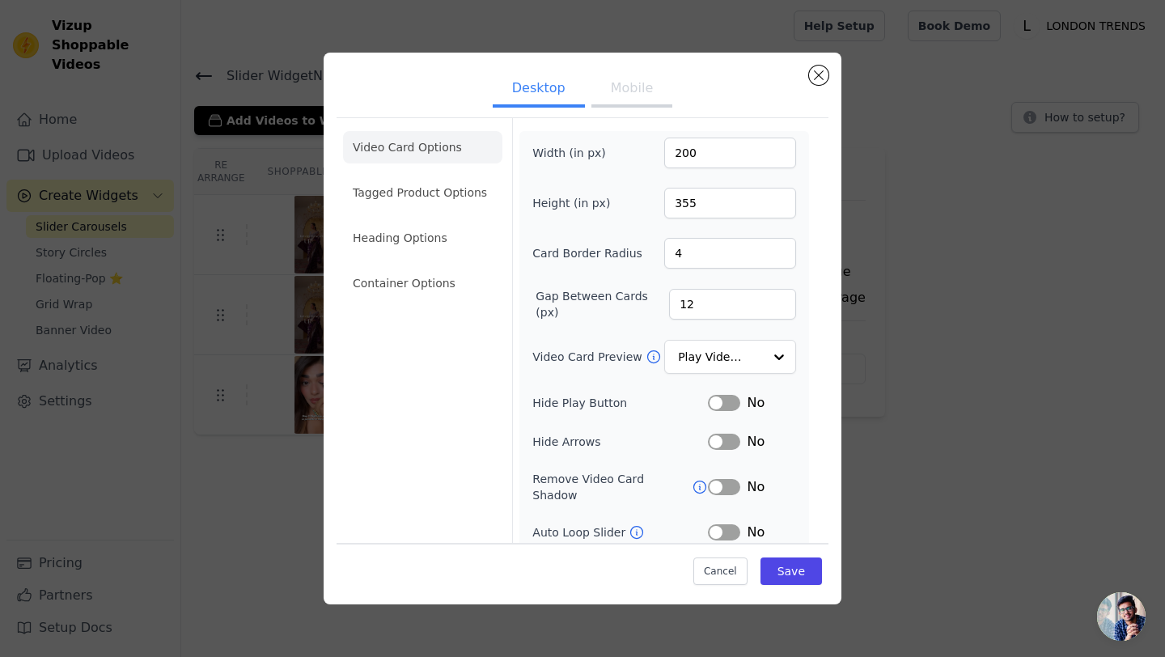
click at [639, 82] on button "Mobile" at bounding box center [632, 90] width 81 height 36
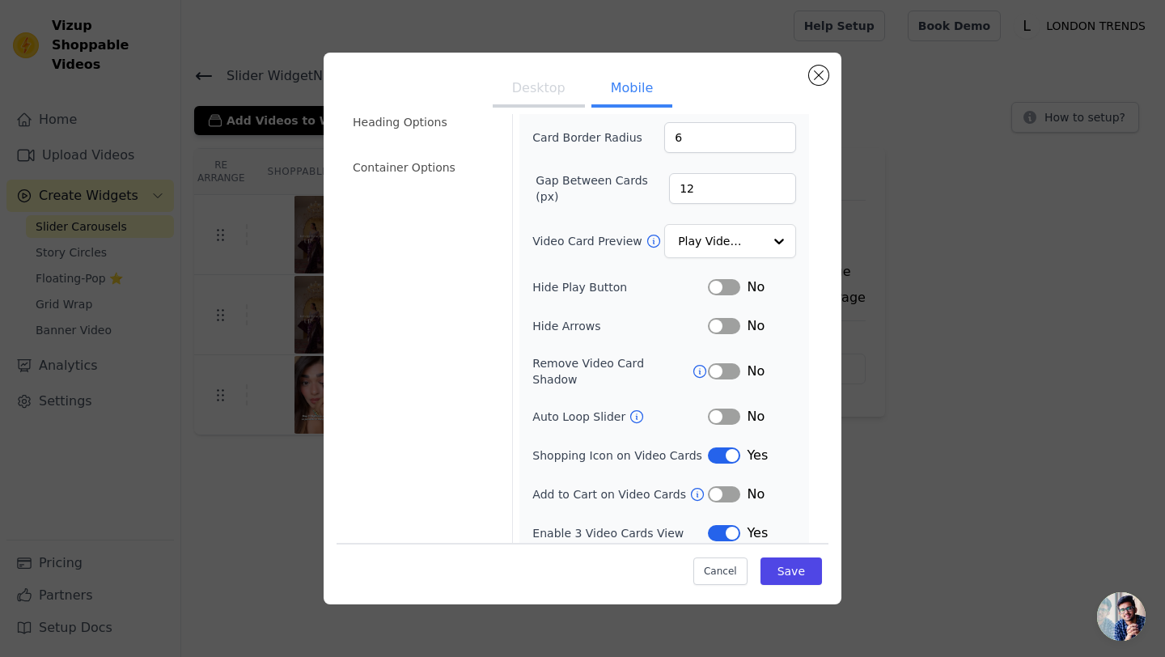
click at [719, 525] on button "Label" at bounding box center [724, 533] width 32 height 16
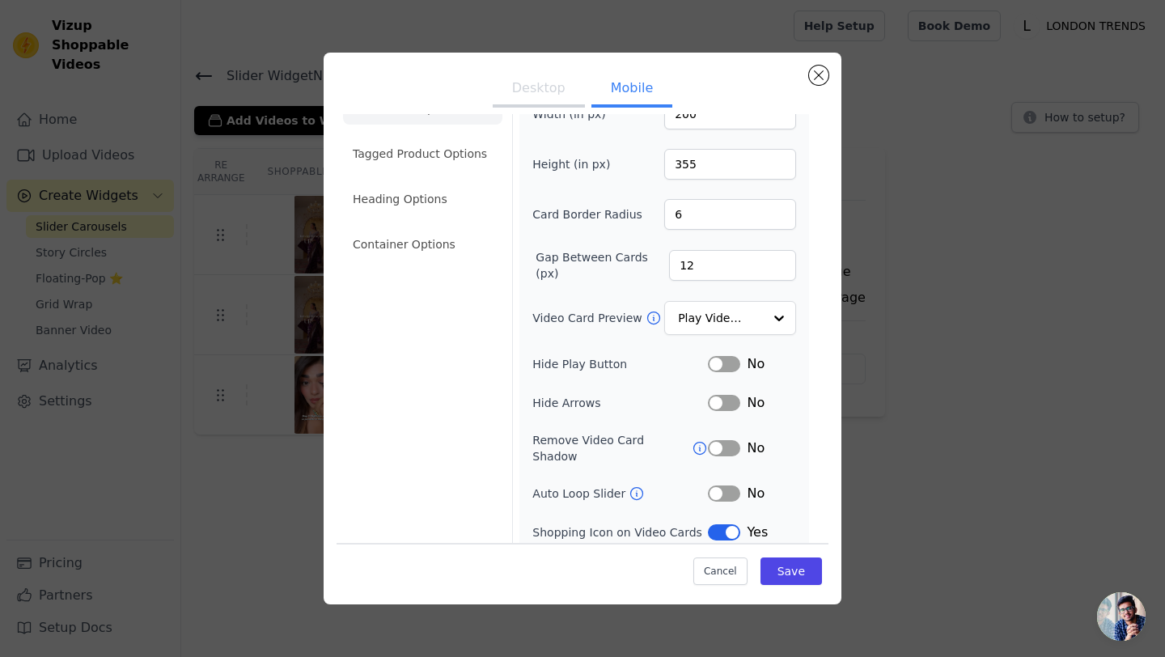
scroll to position [0, 0]
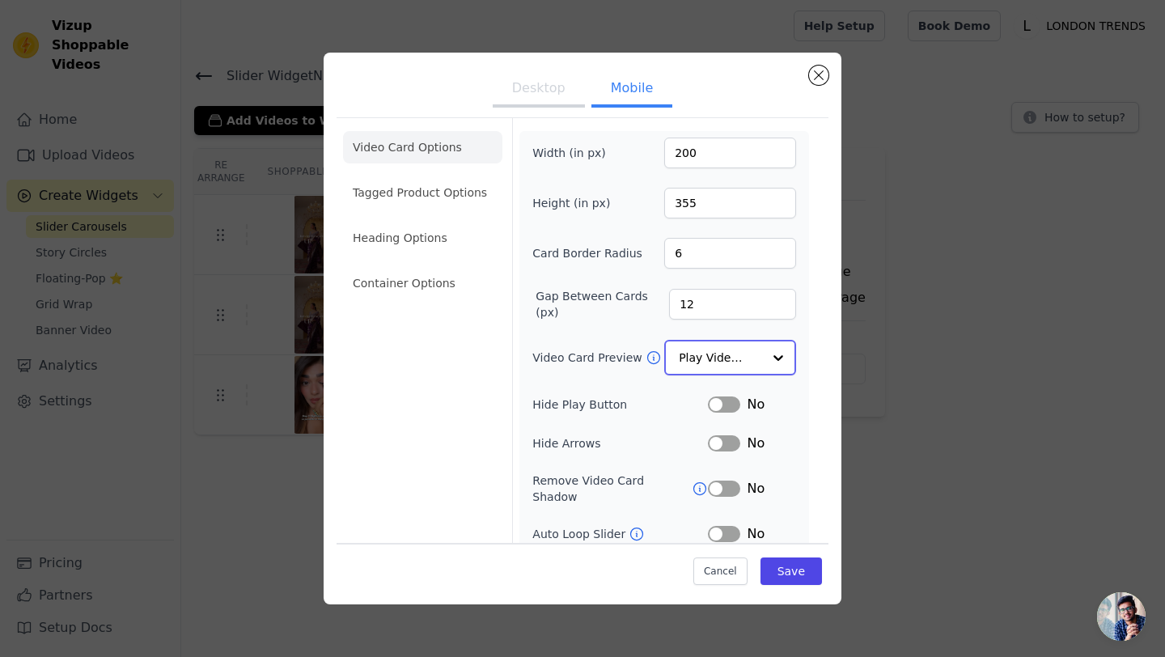
click at [777, 347] on div at bounding box center [778, 358] width 32 height 32
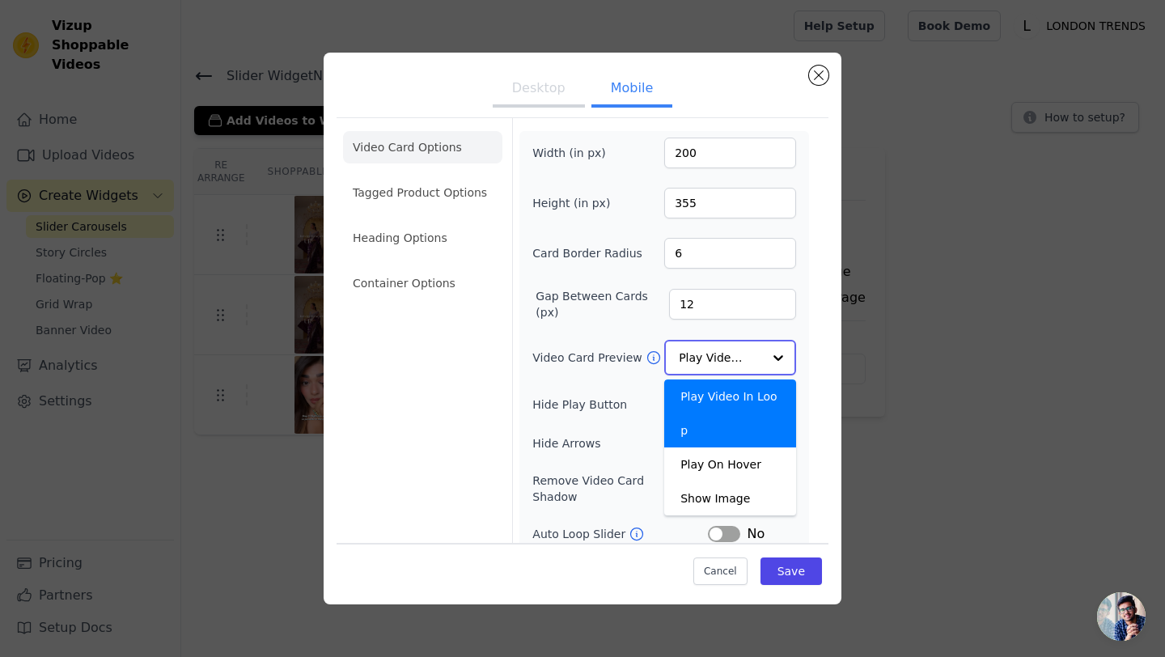
click at [777, 347] on div at bounding box center [778, 358] width 32 height 32
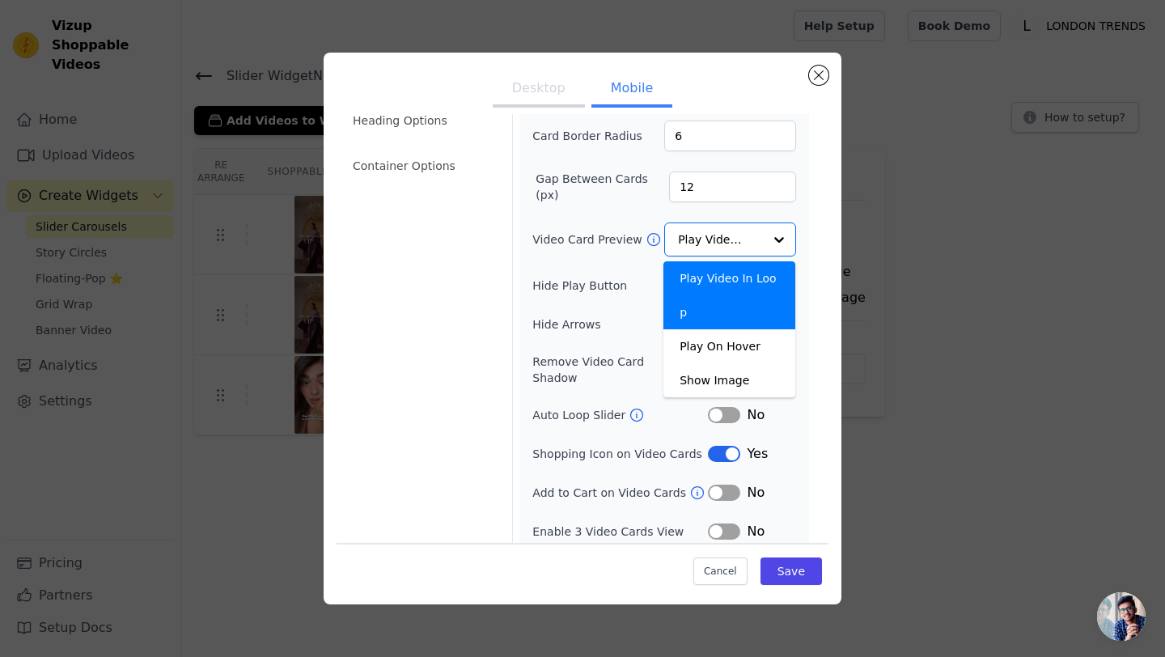
click at [842, 324] on div "Desktop Mobile Video Card Options Tagged Product Options Heading Options Contai…" at bounding box center [583, 329] width 1114 height 604
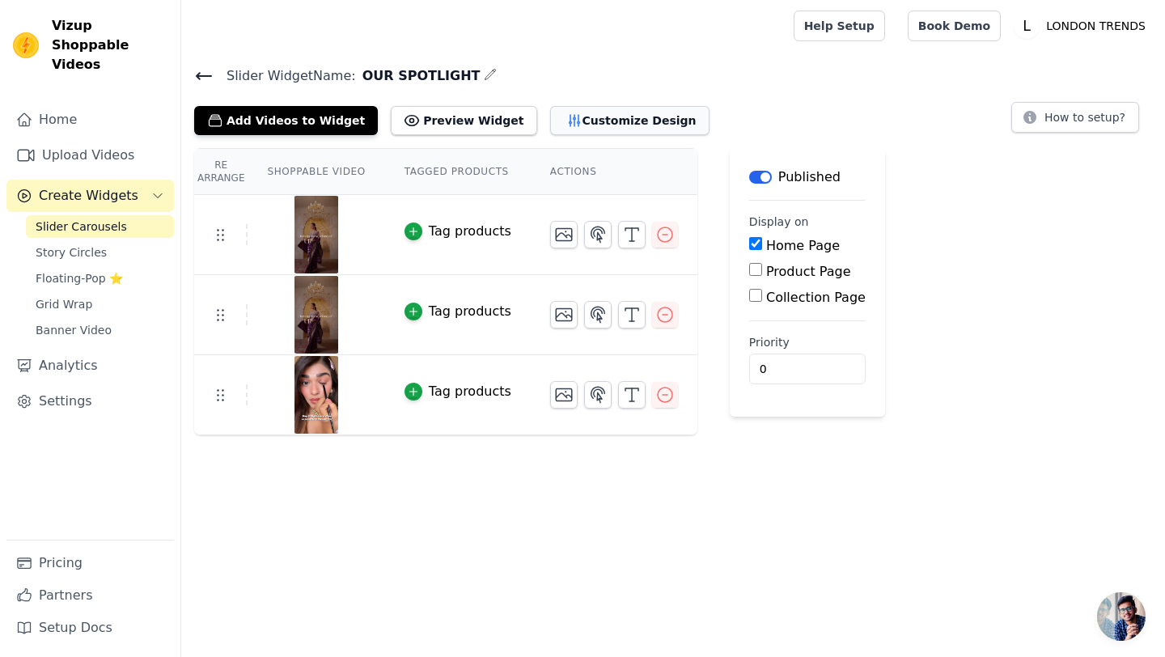
click at [590, 113] on button "Customize Design" at bounding box center [629, 120] width 159 height 29
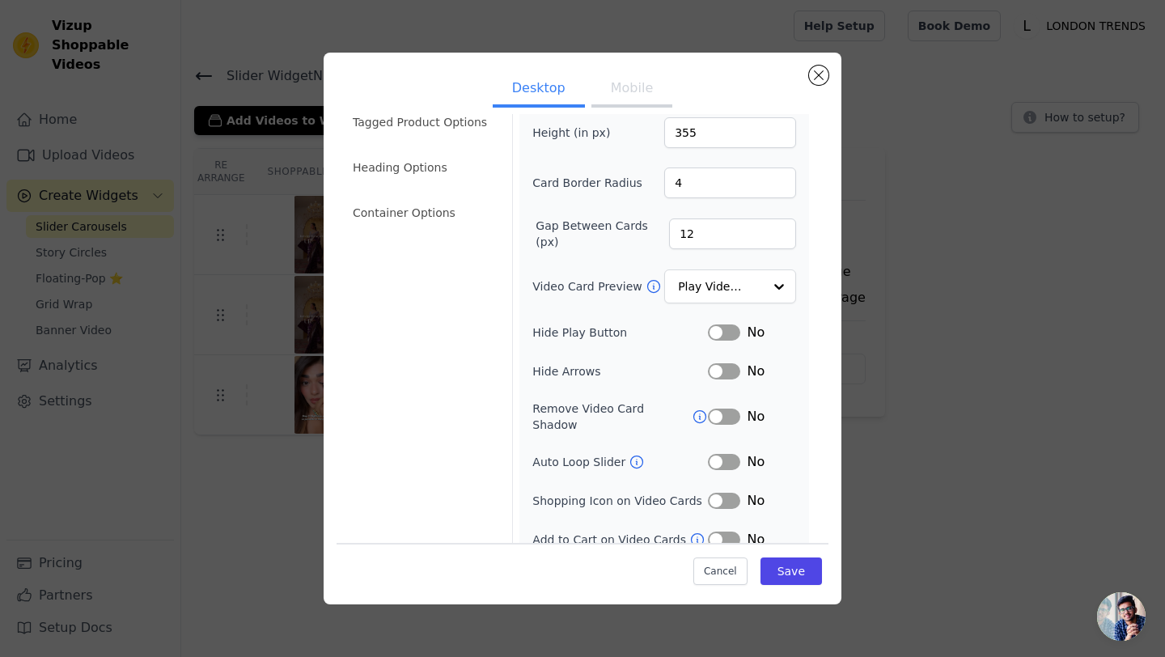
scroll to position [77, 0]
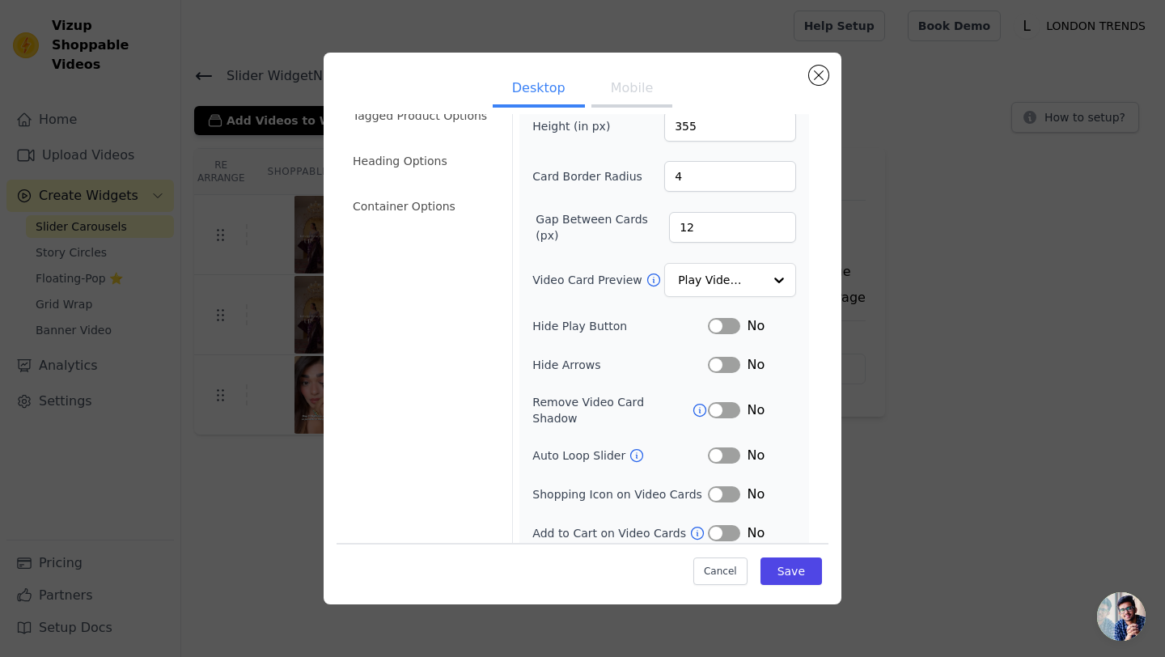
click at [699, 402] on icon at bounding box center [700, 410] width 16 height 16
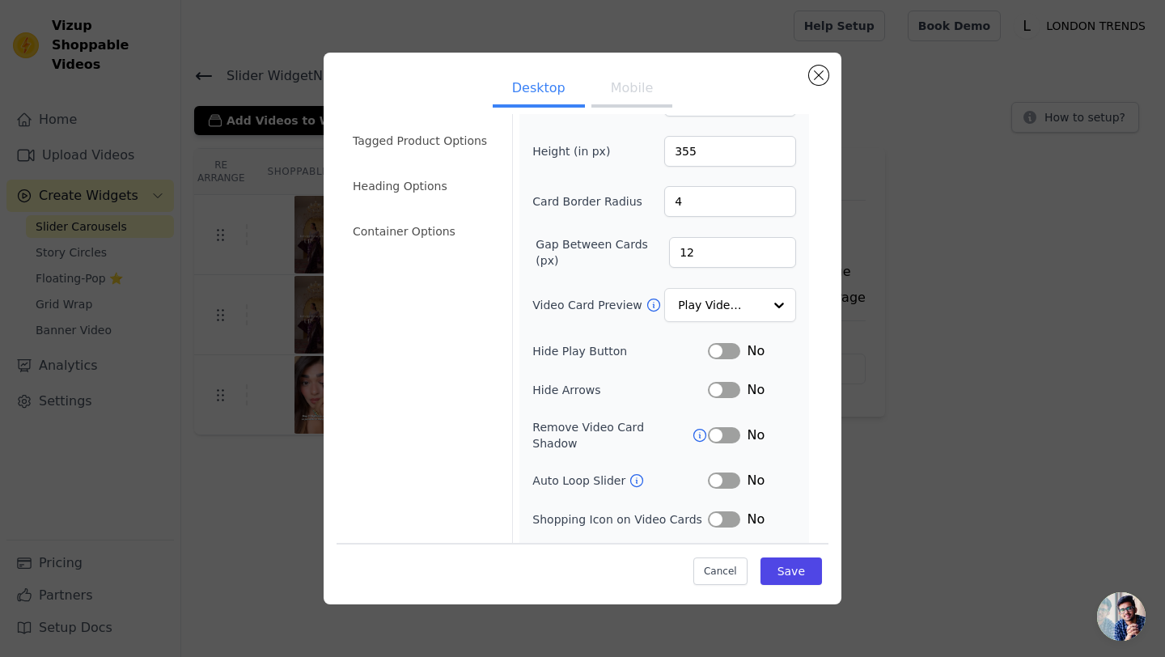
scroll to position [0, 0]
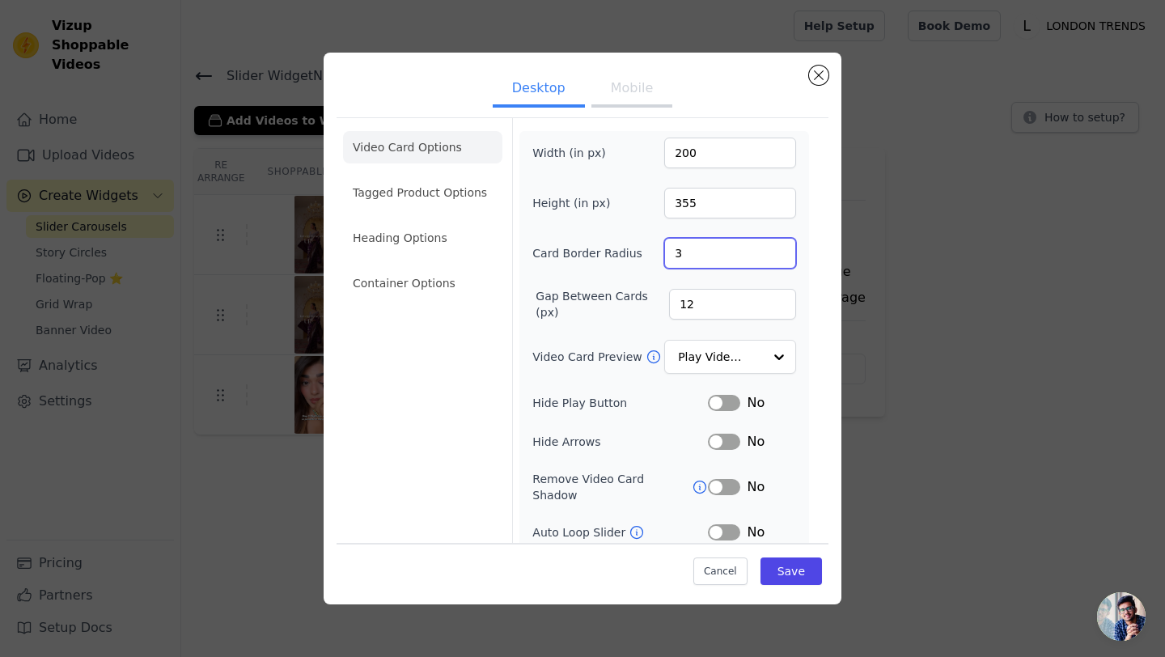
click at [781, 257] on input "3" at bounding box center [730, 253] width 132 height 31
click at [781, 257] on input "2" at bounding box center [730, 253] width 132 height 31
click at [783, 248] on input "3" at bounding box center [730, 253] width 132 height 31
click at [783, 248] on input "4" at bounding box center [730, 253] width 132 height 31
type input "5"
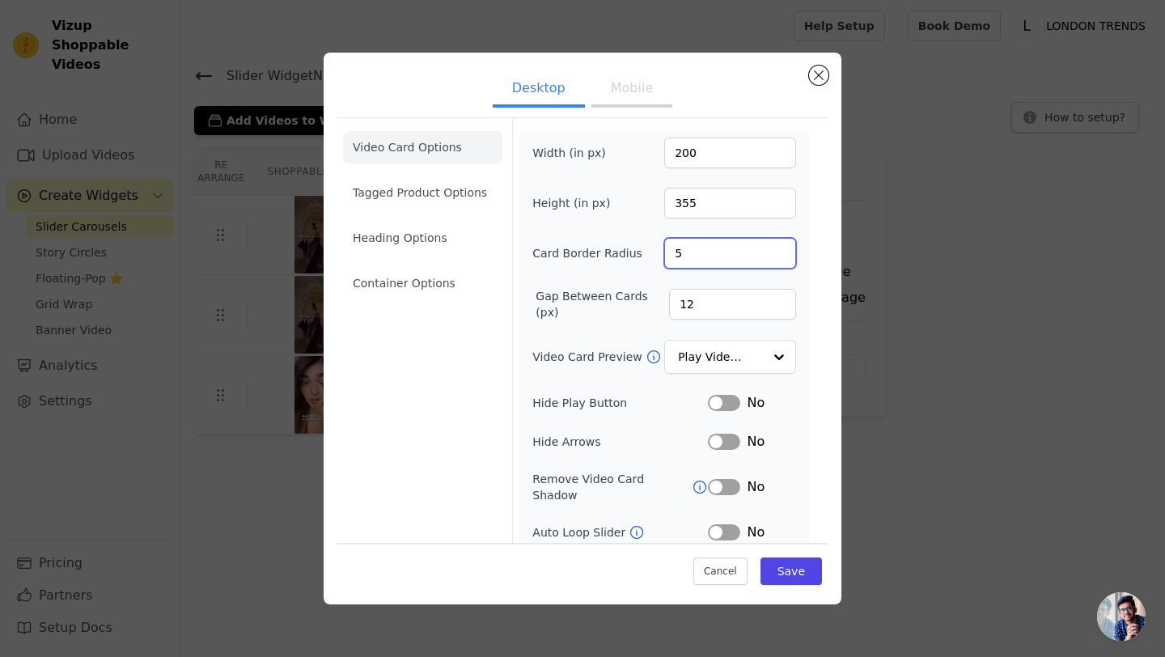
click at [783, 248] on input "5" at bounding box center [730, 253] width 132 height 31
click at [636, 86] on button "Mobile" at bounding box center [632, 90] width 81 height 36
click at [779, 259] on input "5" at bounding box center [730, 253] width 132 height 31
click at [779, 259] on input "4" at bounding box center [730, 253] width 132 height 31
click at [779, 259] on input "3" at bounding box center [730, 253] width 132 height 31
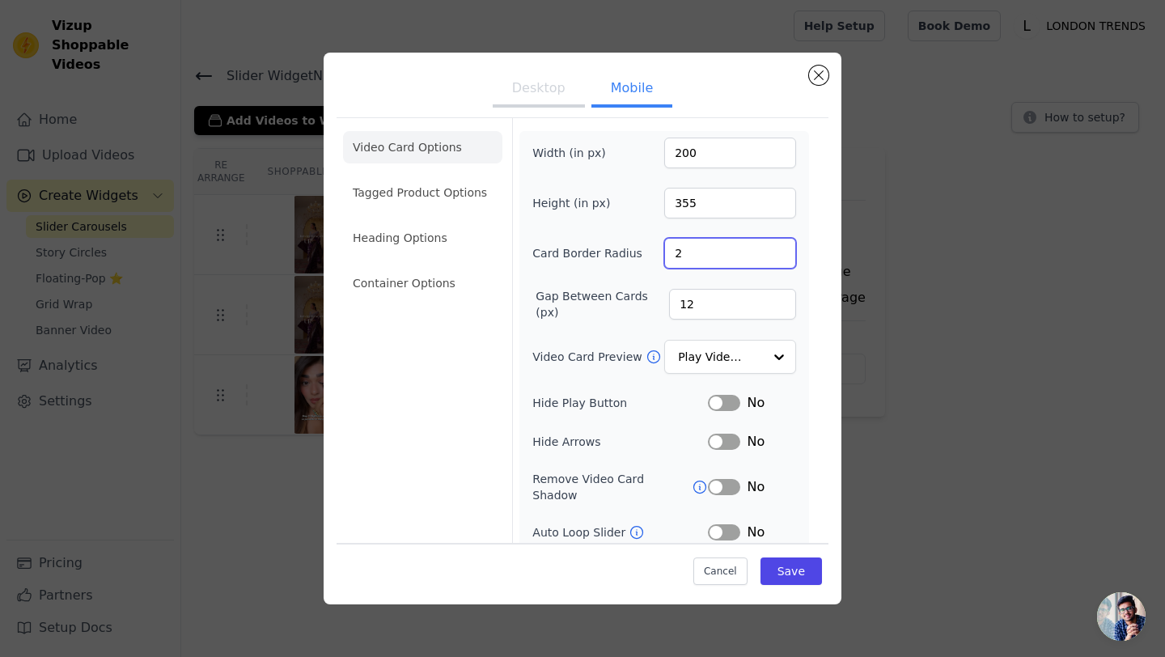
type input "2"
click at [779, 259] on input "2" at bounding box center [730, 253] width 132 height 31
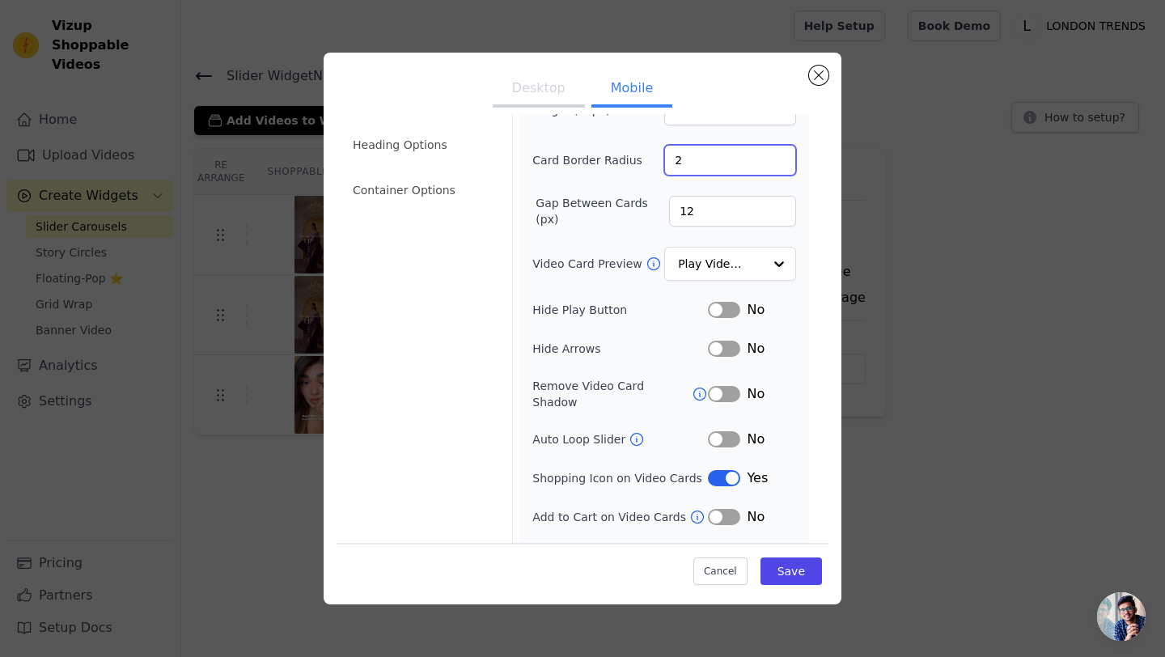
scroll to position [116, 0]
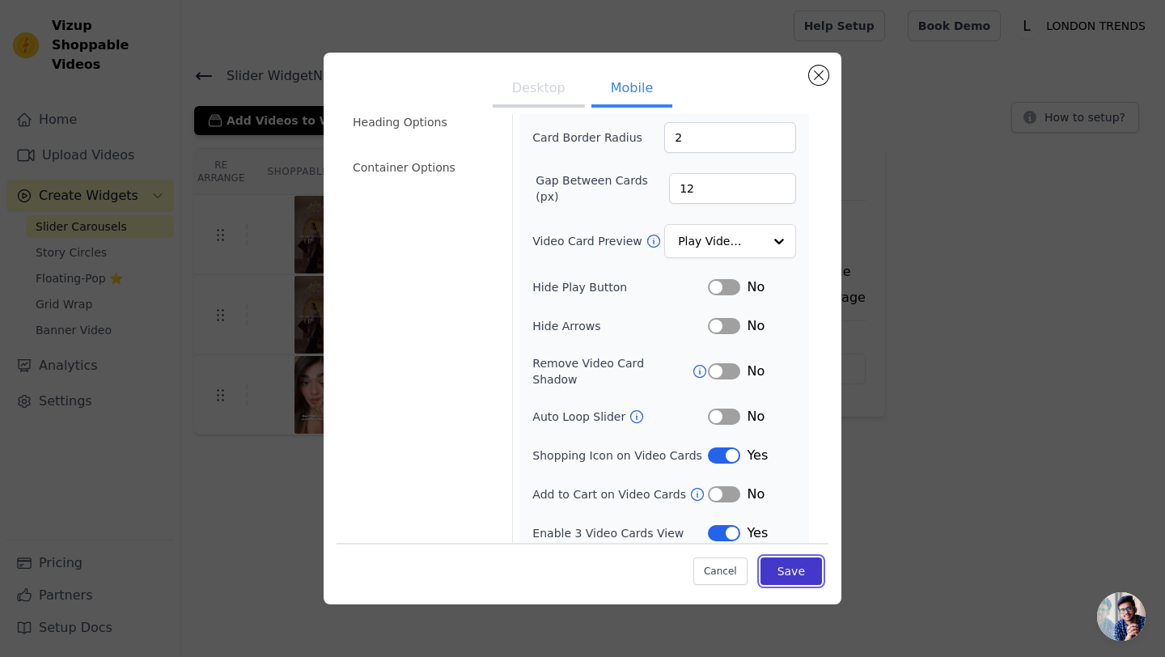
click at [792, 567] on button "Save" at bounding box center [792, 572] width 62 height 28
